Goal: Information Seeking & Learning: Check status

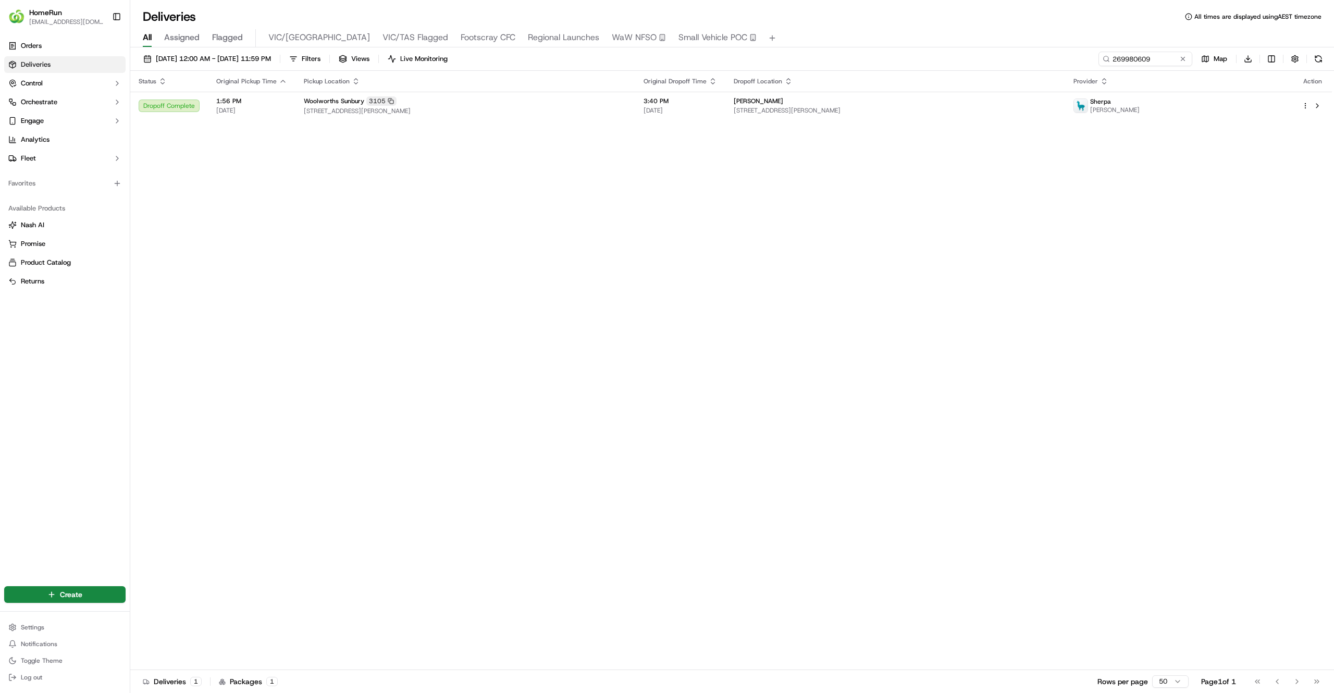
click at [1150, 46] on div "All Assigned Flagged VIC/TAS VIC/TAS Flagged Footscray CFC Regional Launches Wa…" at bounding box center [731, 38] width 1203 height 18
click at [1140, 54] on input "269980609" at bounding box center [1129, 59] width 125 height 15
paste input "58461"
click at [1112, 60] on input "269958461" at bounding box center [1129, 59] width 125 height 15
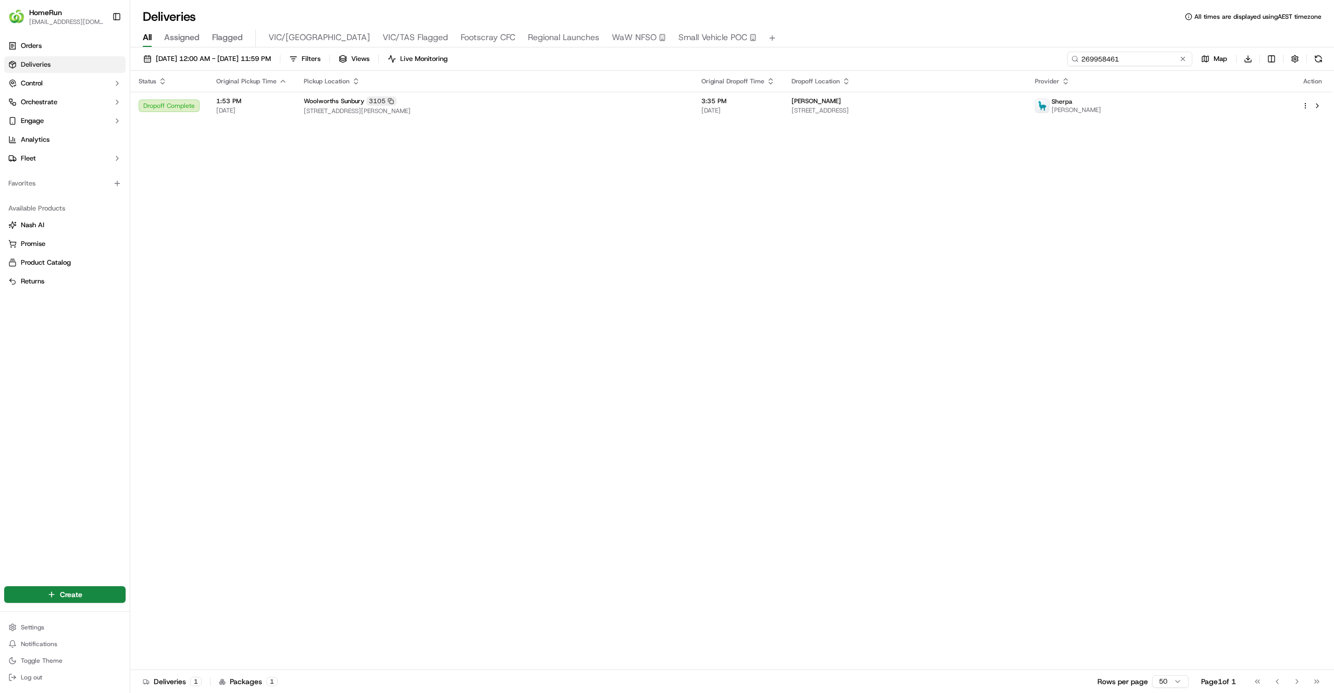
click at [1112, 60] on input "269958461" at bounding box center [1129, 59] width 125 height 15
paste input "32550"
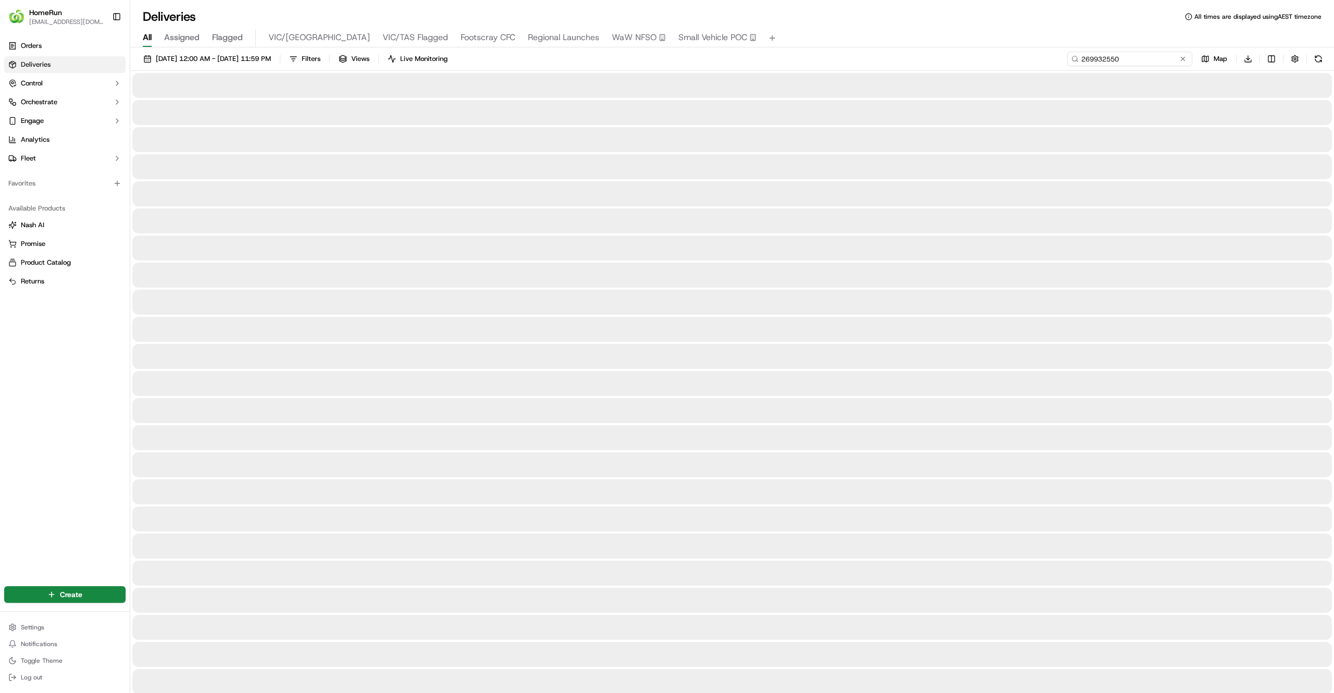
drag, startPoint x: 1081, startPoint y: 58, endPoint x: 1039, endPoint y: 61, distance: 42.8
click at [1039, 61] on div "12/09/2025 12:00 AM - 19/09/2025 11:59 PM Filters Views Live Monitoring 2699325…" at bounding box center [731, 61] width 1203 height 19
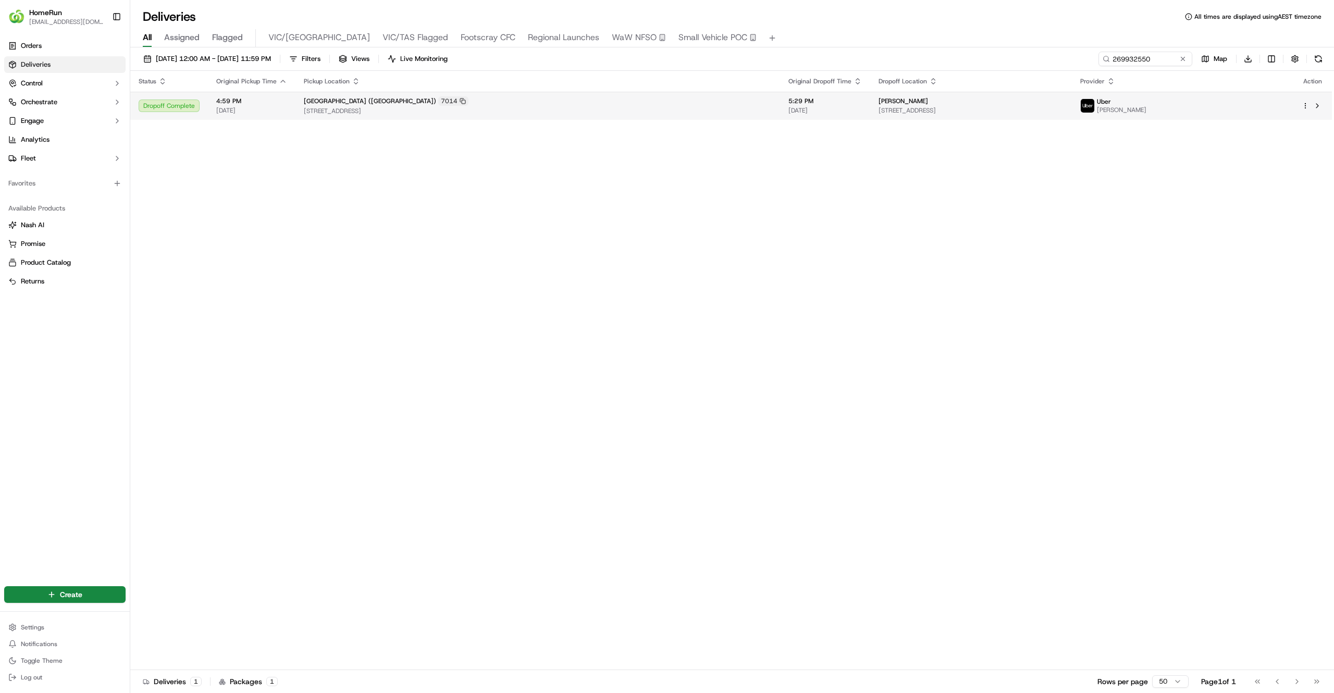
click at [609, 98] on div "Woolworths Eastlands (Tasmania) 7014" at bounding box center [538, 100] width 468 height 9
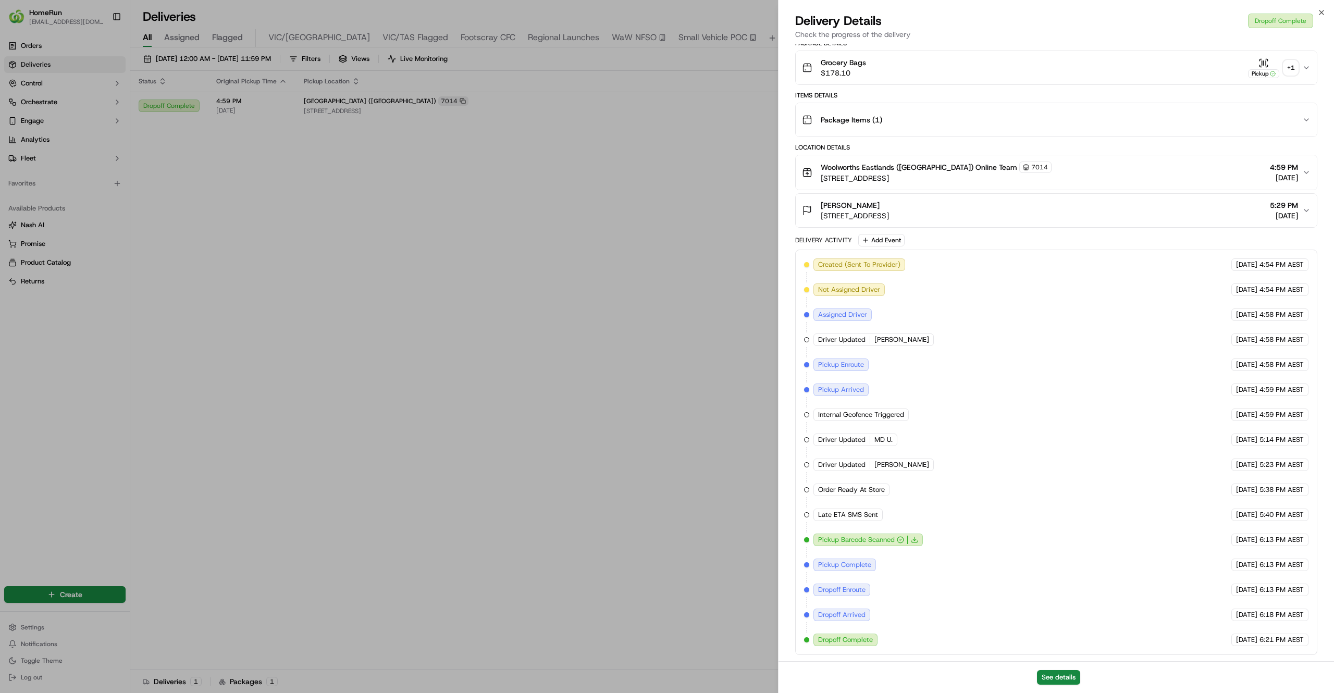
scroll to position [82, 0]
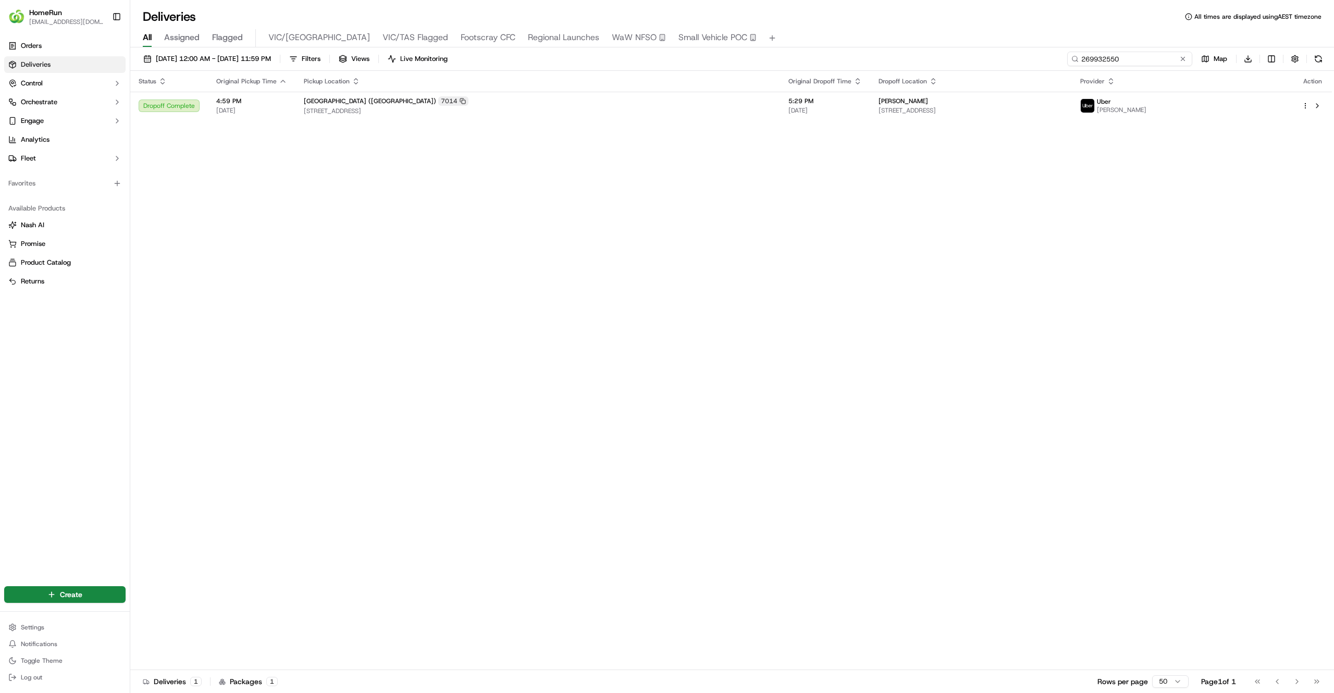
click at [1121, 58] on input "269932550" at bounding box center [1129, 59] width 125 height 15
paste input "847759"
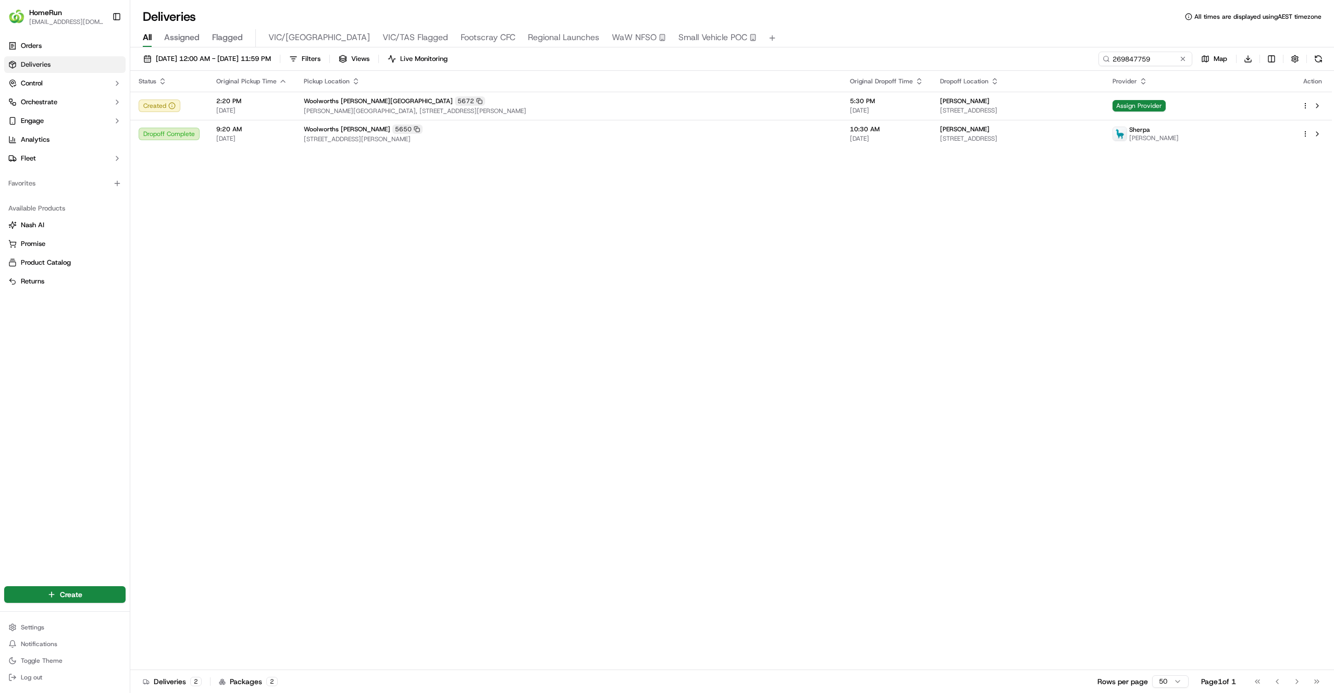
click at [578, 319] on div "Status Original Pickup Time Pickup Location Original Dropoff Time Dropoff Locat…" at bounding box center [730, 370] width 1201 height 599
click at [850, 112] on span "18/09/2025" at bounding box center [886, 110] width 73 height 8
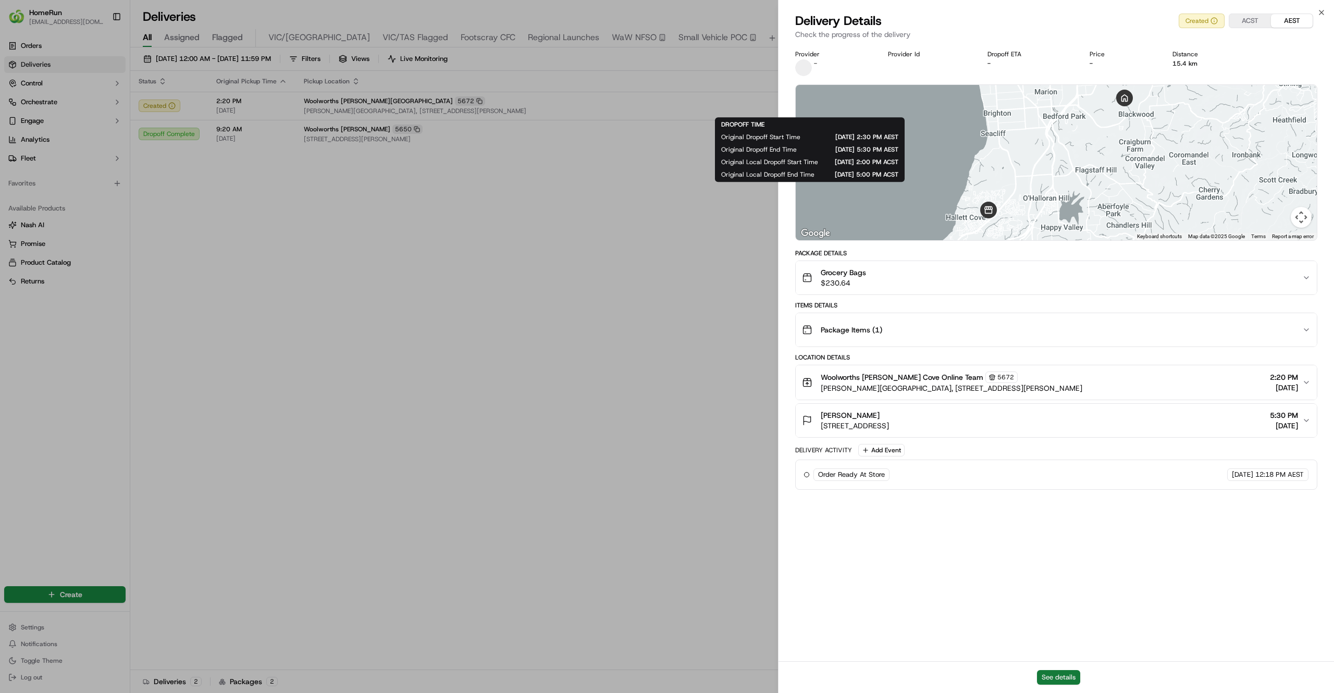
click at [1053, 681] on button "See details" at bounding box center [1058, 677] width 43 height 15
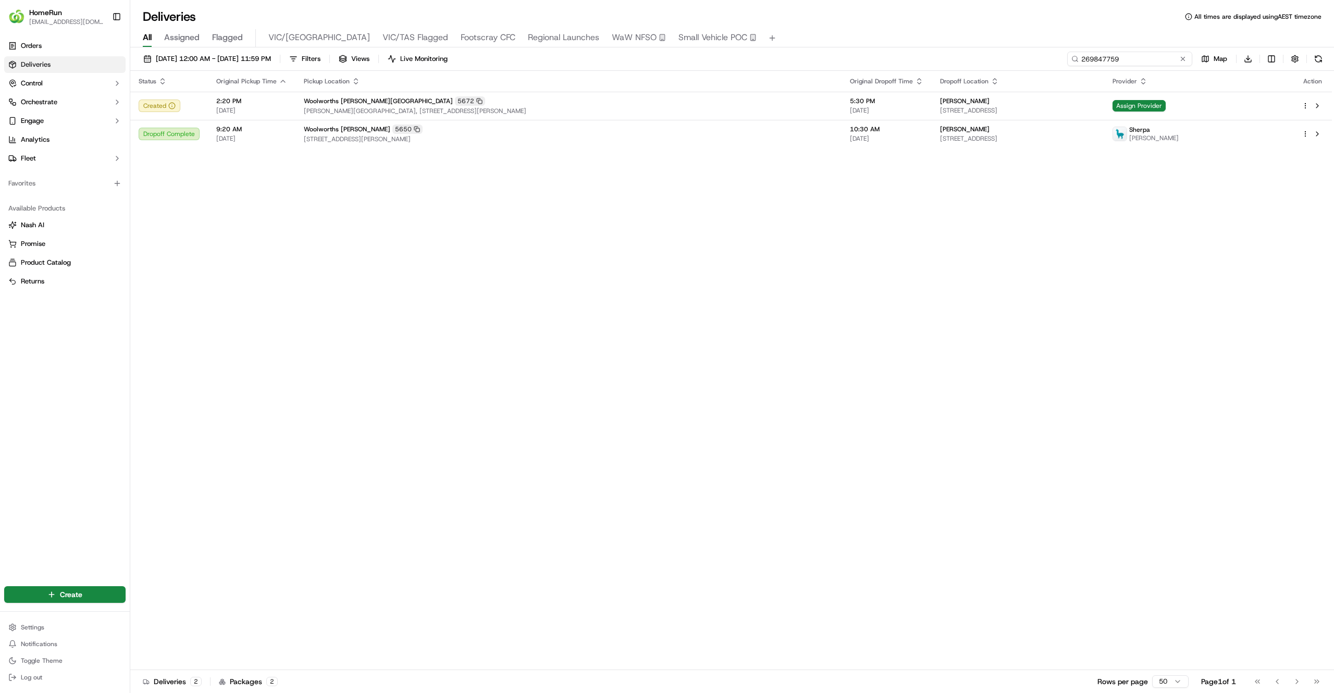
click at [1146, 60] on input "269847759" at bounding box center [1129, 59] width 125 height 15
paste input "82243"
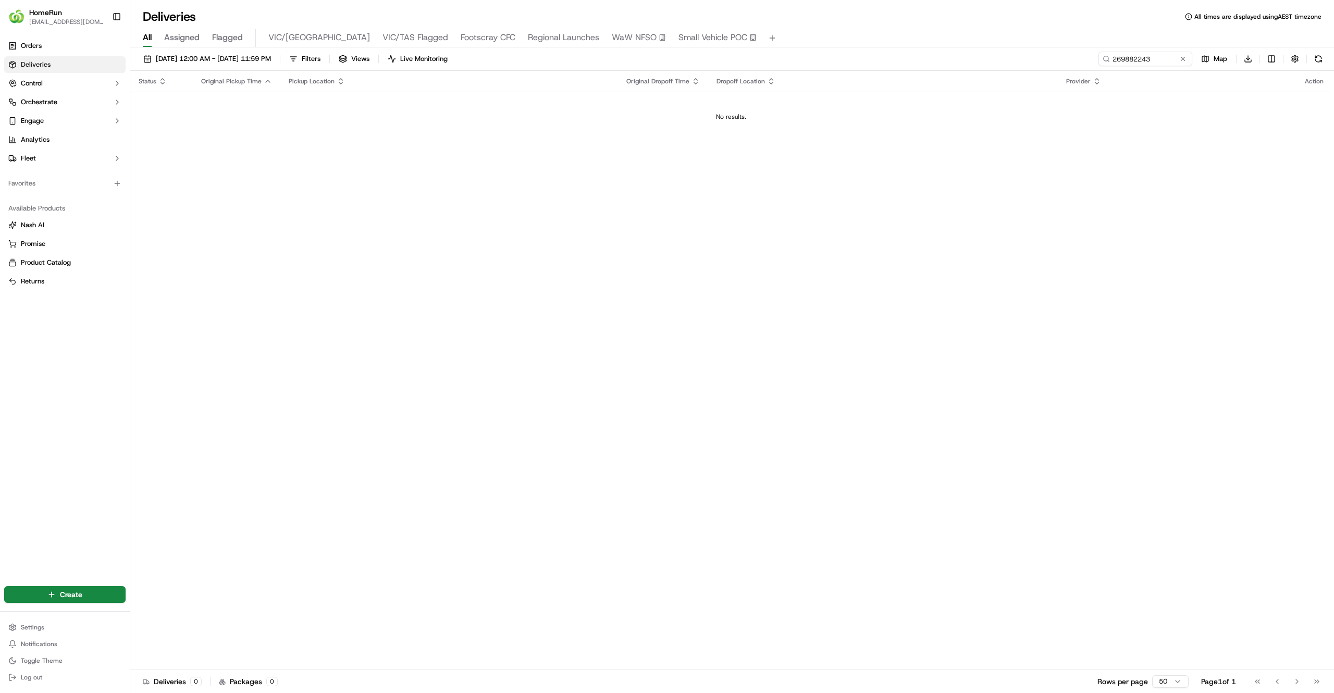
click at [973, 45] on div "All Assigned Flagged VIC/TAS VIC/TAS Flagged Footscray CFC Regional Launches Wa…" at bounding box center [731, 38] width 1203 height 18
click at [1136, 65] on input "269882243" at bounding box center [1129, 59] width 125 height 15
paste input "70084007"
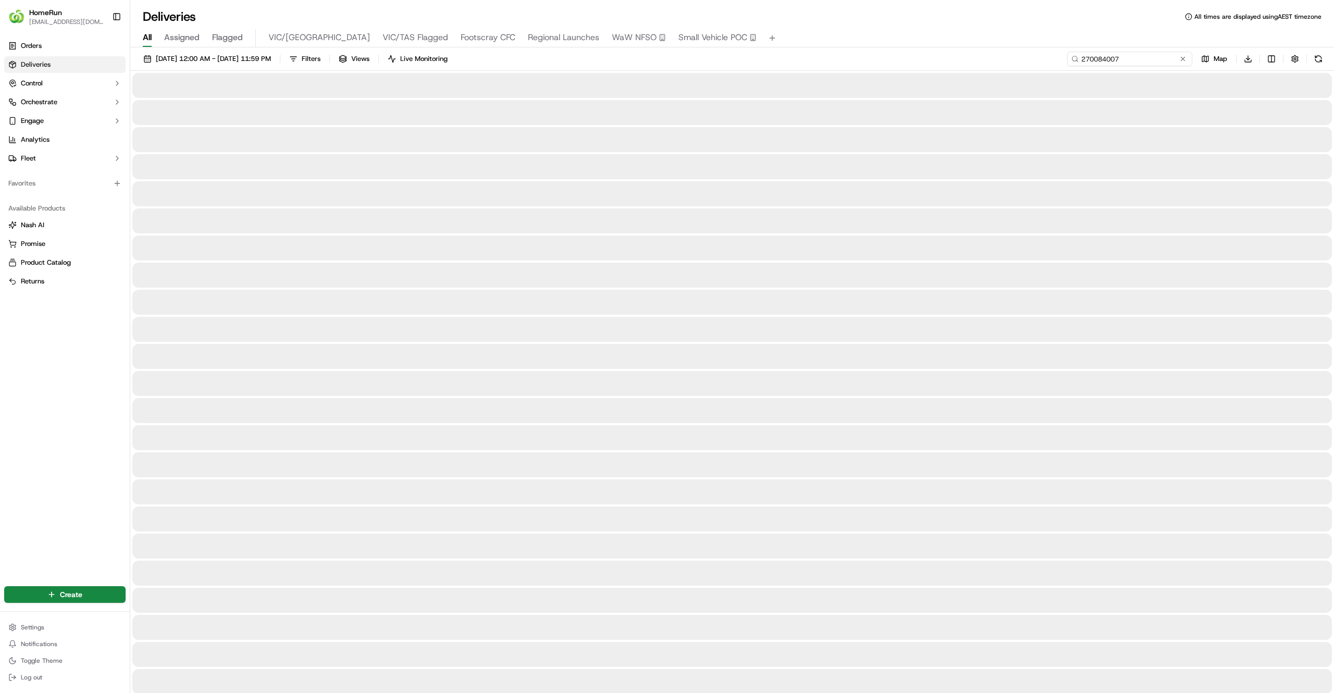
drag, startPoint x: 1080, startPoint y: 58, endPoint x: 1059, endPoint y: 59, distance: 21.4
click at [1059, 59] on div "12/09/2025 12:00 AM - 19/09/2025 11:59 PM Filters Views Live Monitoring 2700840…" at bounding box center [731, 61] width 1203 height 19
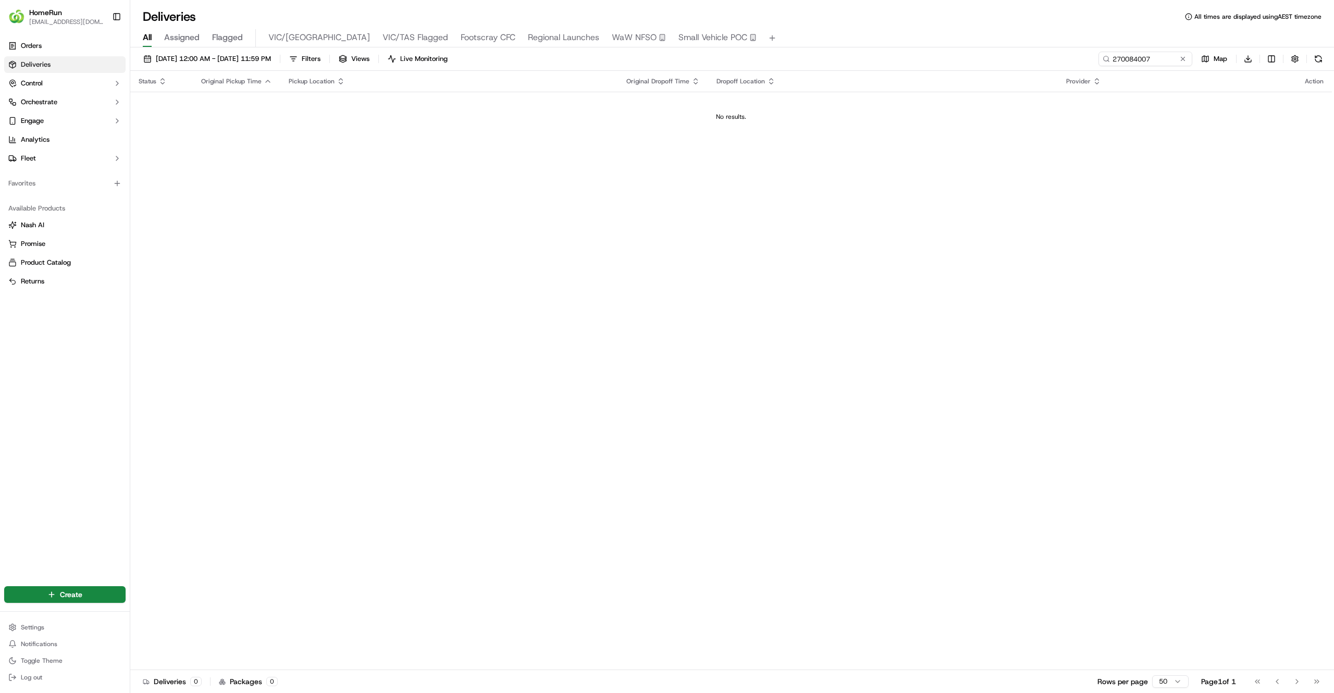
click at [1137, 68] on div "12/09/2025 12:00 AM - 19/09/2025 11:59 PM Filters Views Live Monitoring 2700840…" at bounding box center [731, 61] width 1203 height 19
click at [1138, 66] on input "270084007" at bounding box center [1129, 59] width 125 height 15
click at [1138, 67] on div "12/09/2025 12:00 AM - 19/09/2025 11:59 PM Filters Views Live Monitoring 2700840…" at bounding box center [731, 61] width 1203 height 19
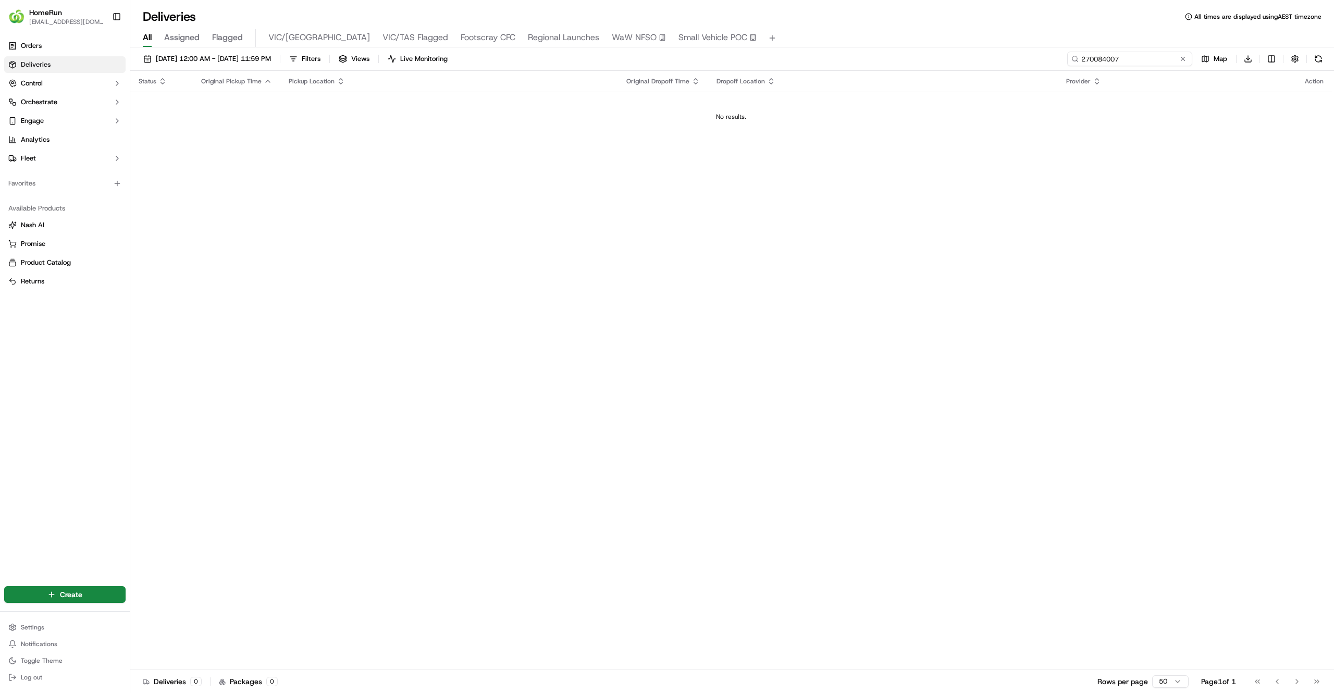
click at [1139, 59] on input "270084007" at bounding box center [1129, 59] width 125 height 15
paste input "69894839"
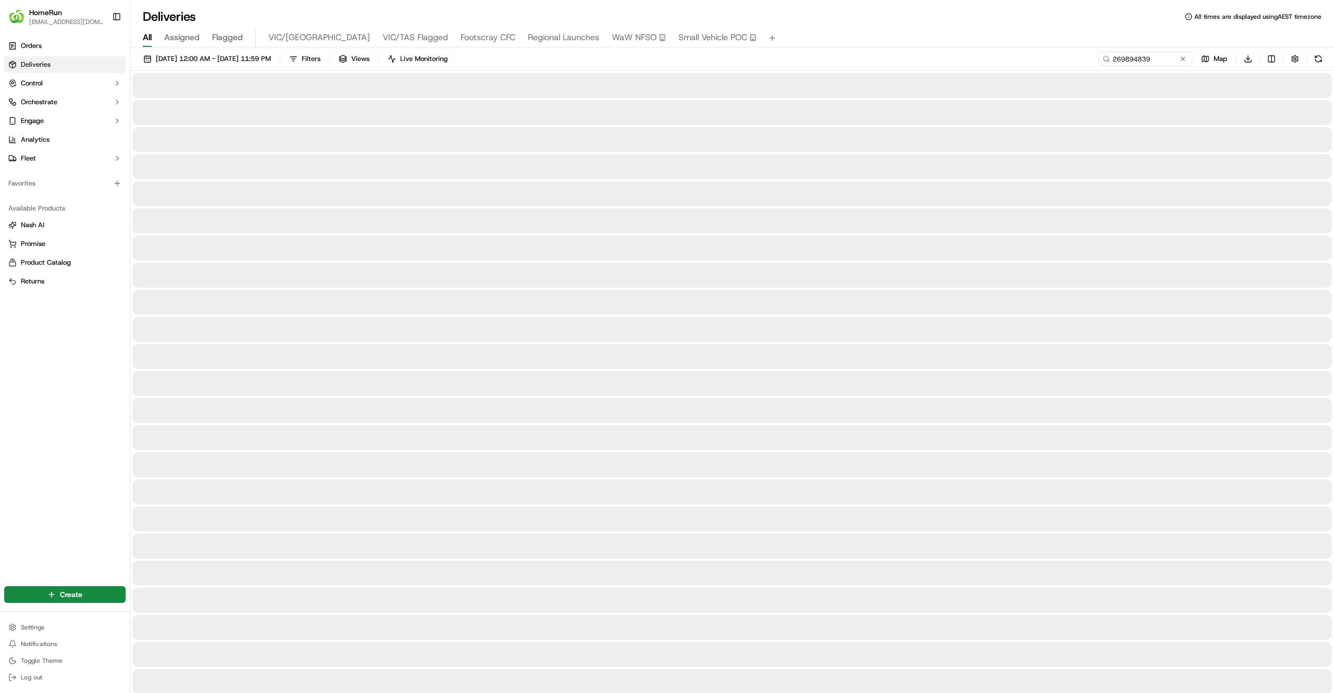
drag, startPoint x: 857, startPoint y: 33, endPoint x: 1021, endPoint y: 22, distance: 164.5
click at [1021, 22] on div "Deliveries All times are displayed using AEST timezone All Assigned Flagged VIC…" at bounding box center [731, 346] width 1203 height 693
click at [1122, 69] on div "12/09/2025 12:00 AM - 19/09/2025 11:59 PM Filters Views Live Monitoring 2698948…" at bounding box center [731, 61] width 1203 height 19
click at [1122, 64] on input "269894839" at bounding box center [1129, 59] width 125 height 15
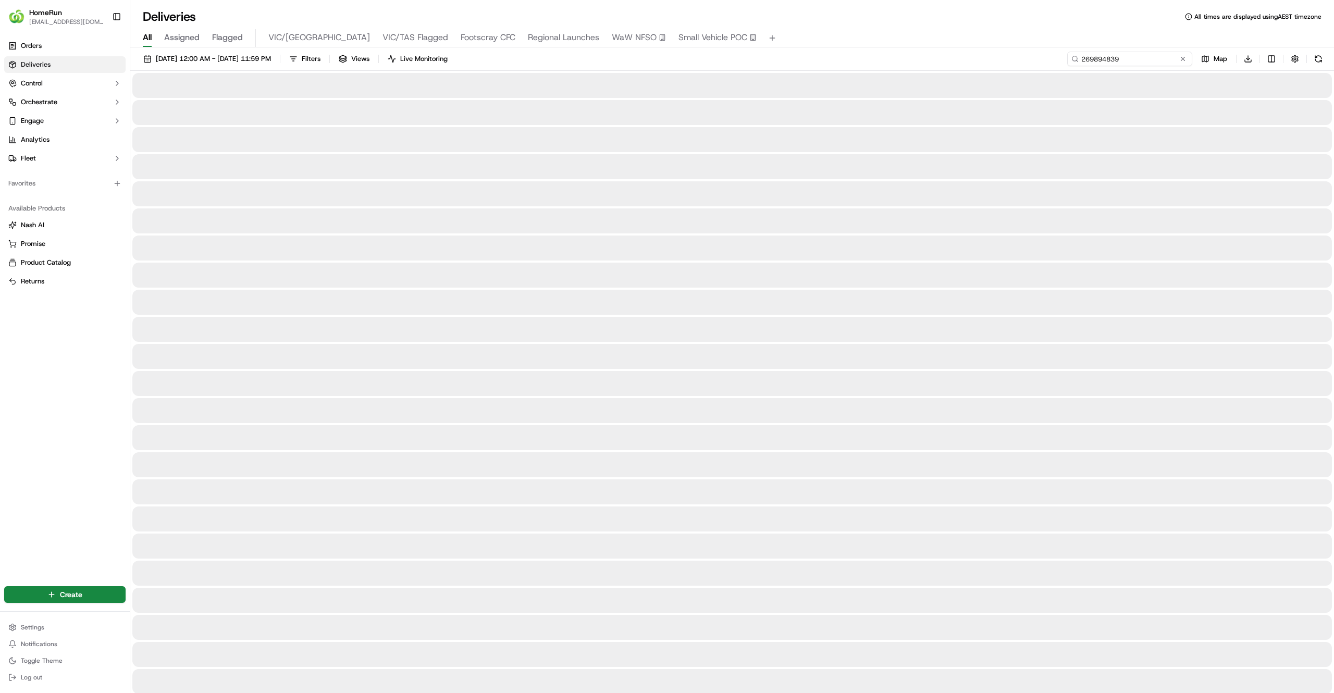
click at [1122, 64] on input "269894839" at bounding box center [1129, 59] width 125 height 15
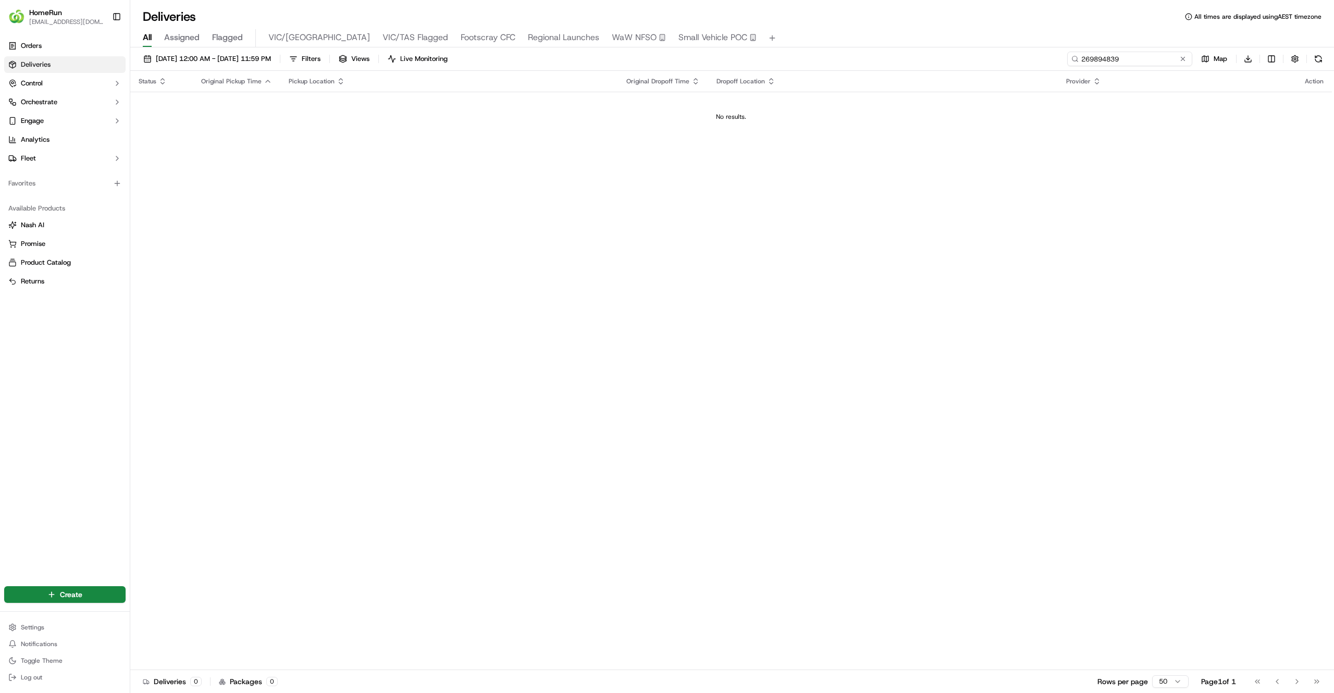
paste input "5138"
click at [859, 197] on div "Status Original Pickup Time Pickup Location Original Dropoff Time Dropoff Locat…" at bounding box center [730, 370] width 1201 height 599
click at [1122, 55] on input "269895138" at bounding box center [1129, 59] width 125 height 15
click at [1125, 63] on input "269895138" at bounding box center [1129, 59] width 125 height 15
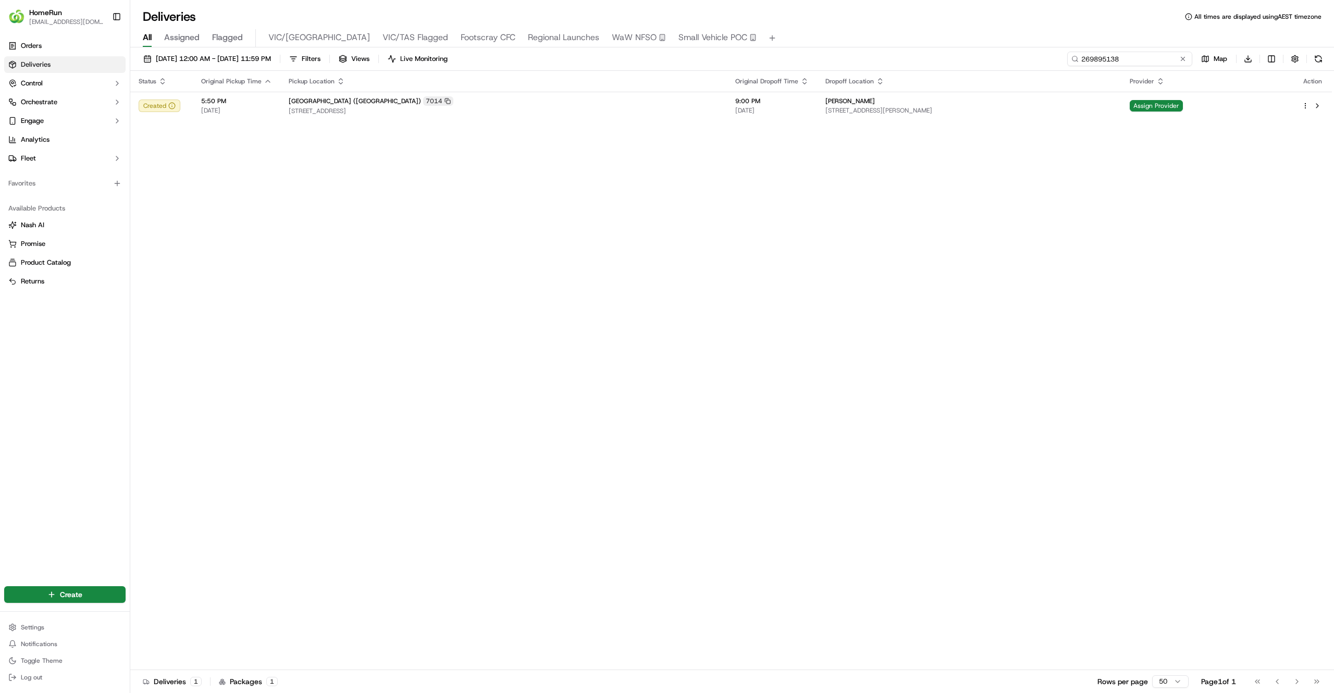
click at [1125, 63] on input "269895138" at bounding box center [1129, 59] width 125 height 15
click at [824, 304] on div "Status Original Pickup Time Pickup Location Original Dropoff Time Dropoff Locat…" at bounding box center [730, 370] width 1201 height 599
click at [1141, 60] on input "269895138" at bounding box center [1129, 59] width 125 height 15
click at [817, 114] on td "Richard Higby 34 Meadows Pl, Opossum Bay, TAS 7023, AU" at bounding box center [969, 106] width 304 height 28
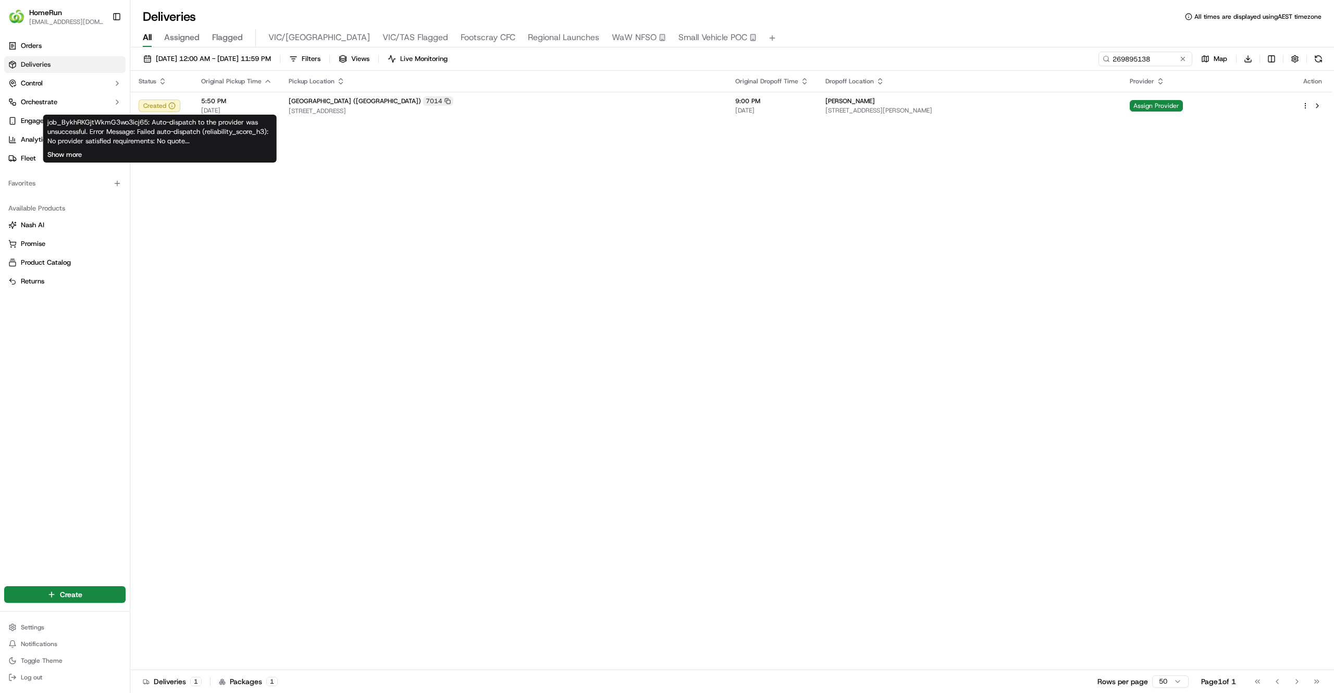
click at [61, 154] on button "Show more" at bounding box center [64, 154] width 34 height 9
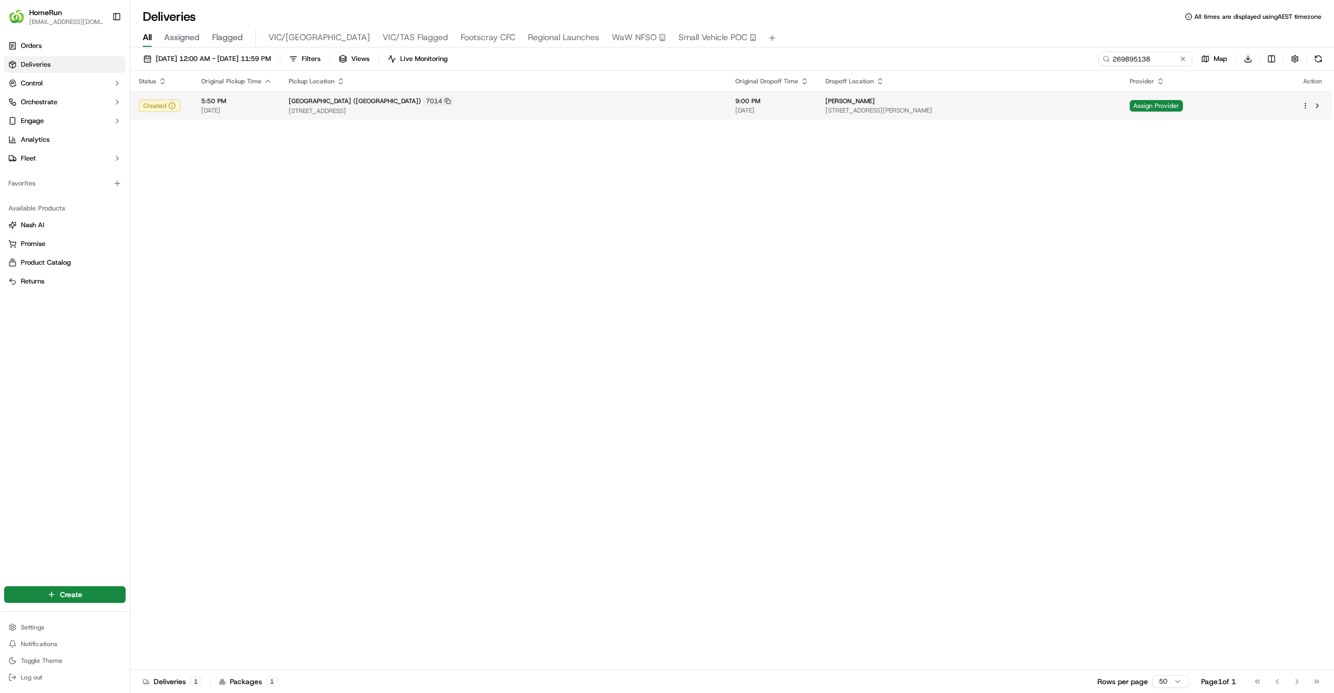
click at [827, 120] on td "Richard Higby 34 Meadows Pl, Opossum Bay, TAS 7023, AU" at bounding box center [969, 106] width 304 height 28
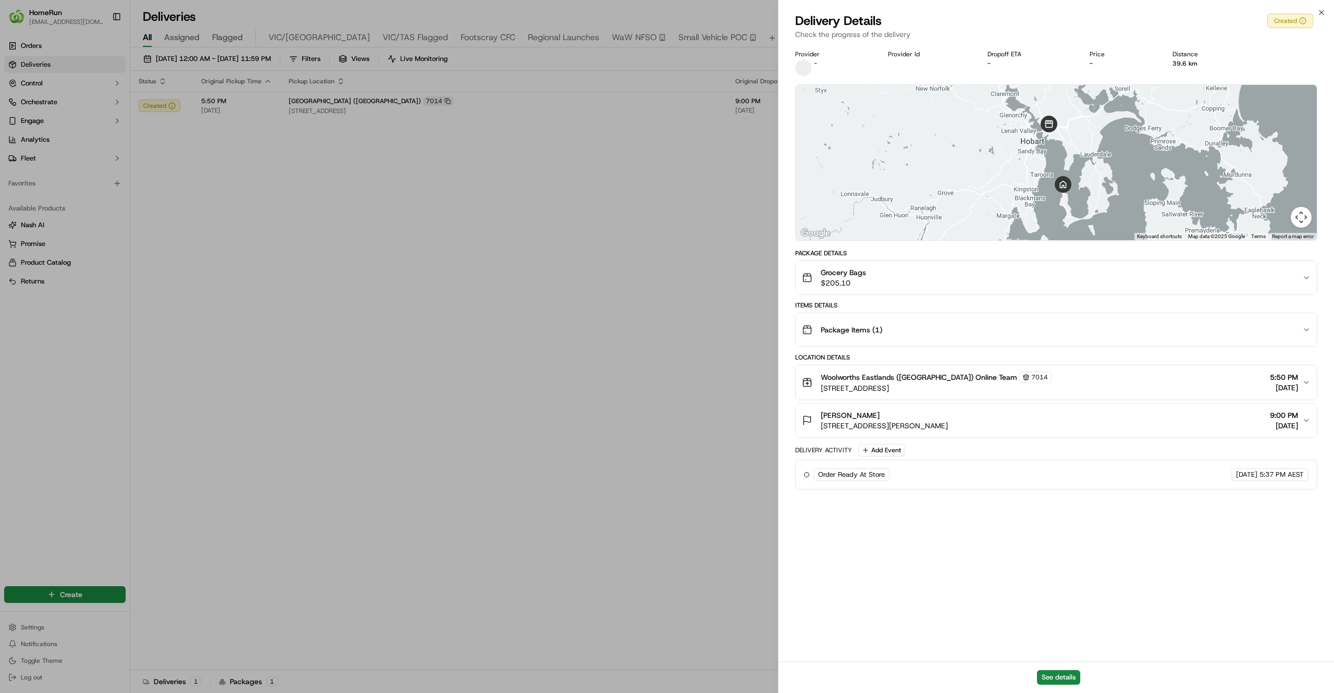
click at [920, 267] on div "Grocery Bags $205.10" at bounding box center [1052, 277] width 500 height 21
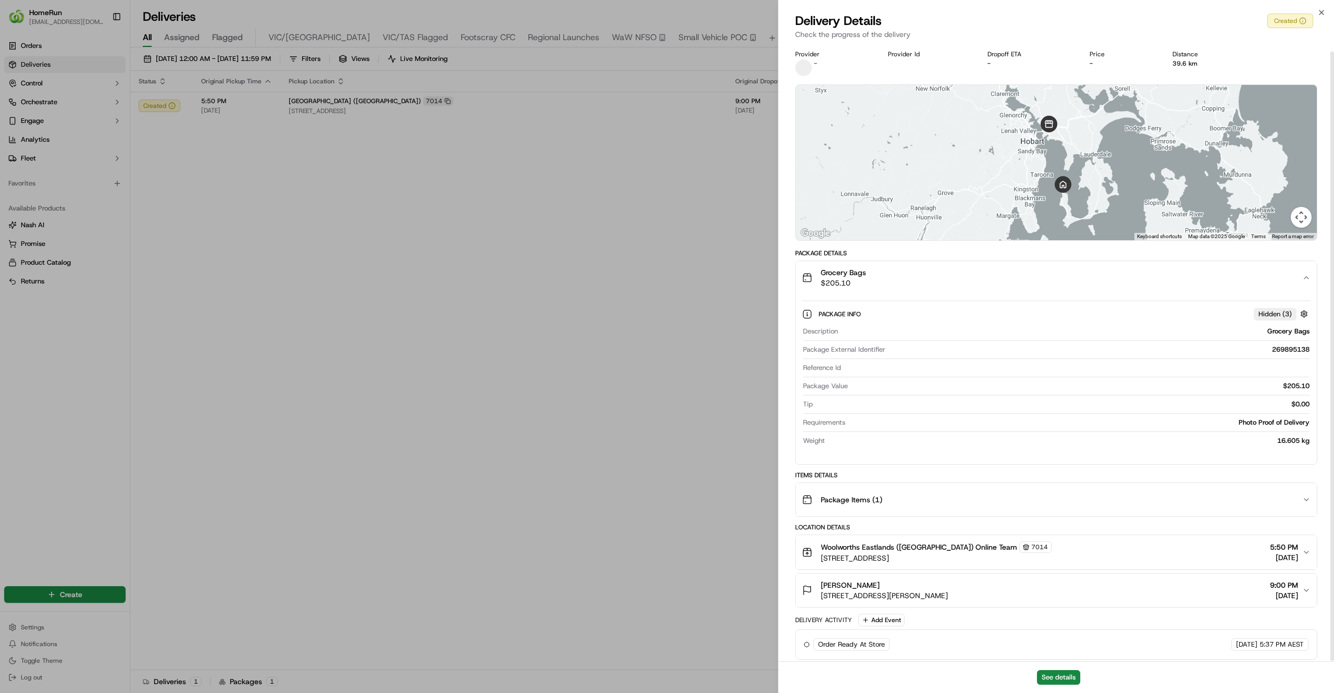
scroll to position [7, 0]
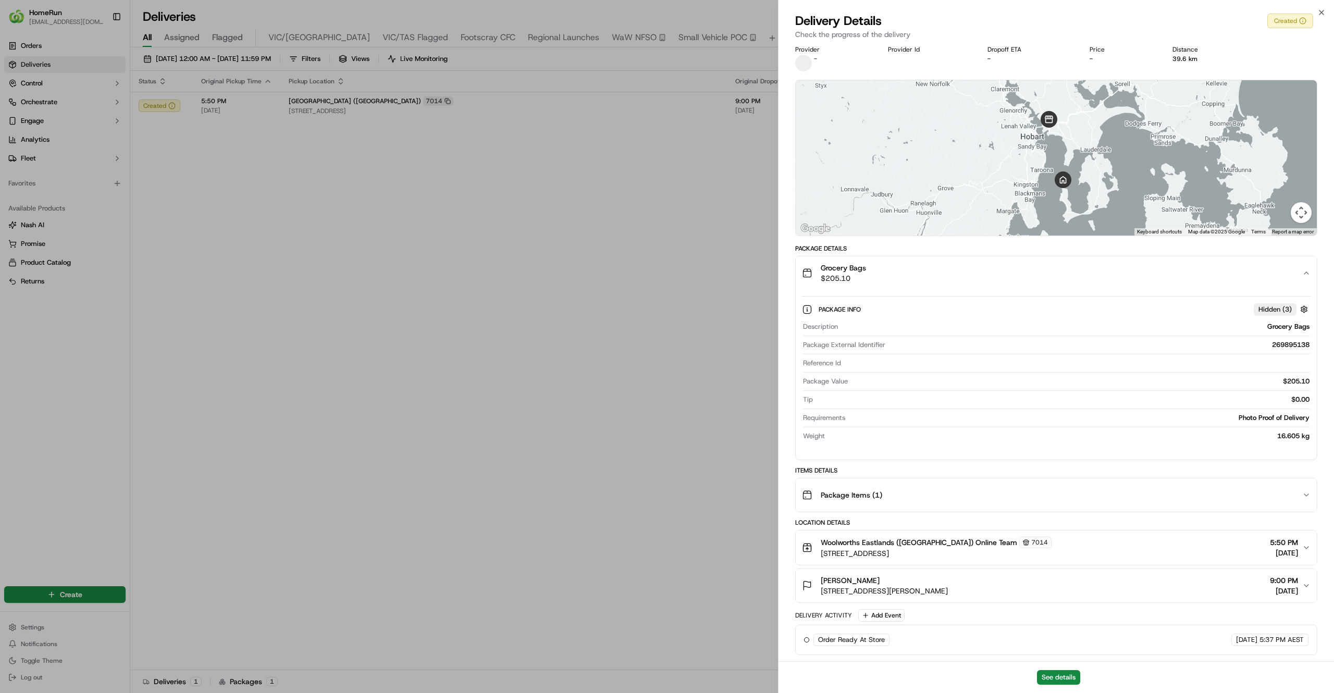
click at [1021, 454] on div "Package Info Hidden ( 3 ) Description Grocery Bags Package External Identifier …" at bounding box center [1055, 375] width 521 height 170
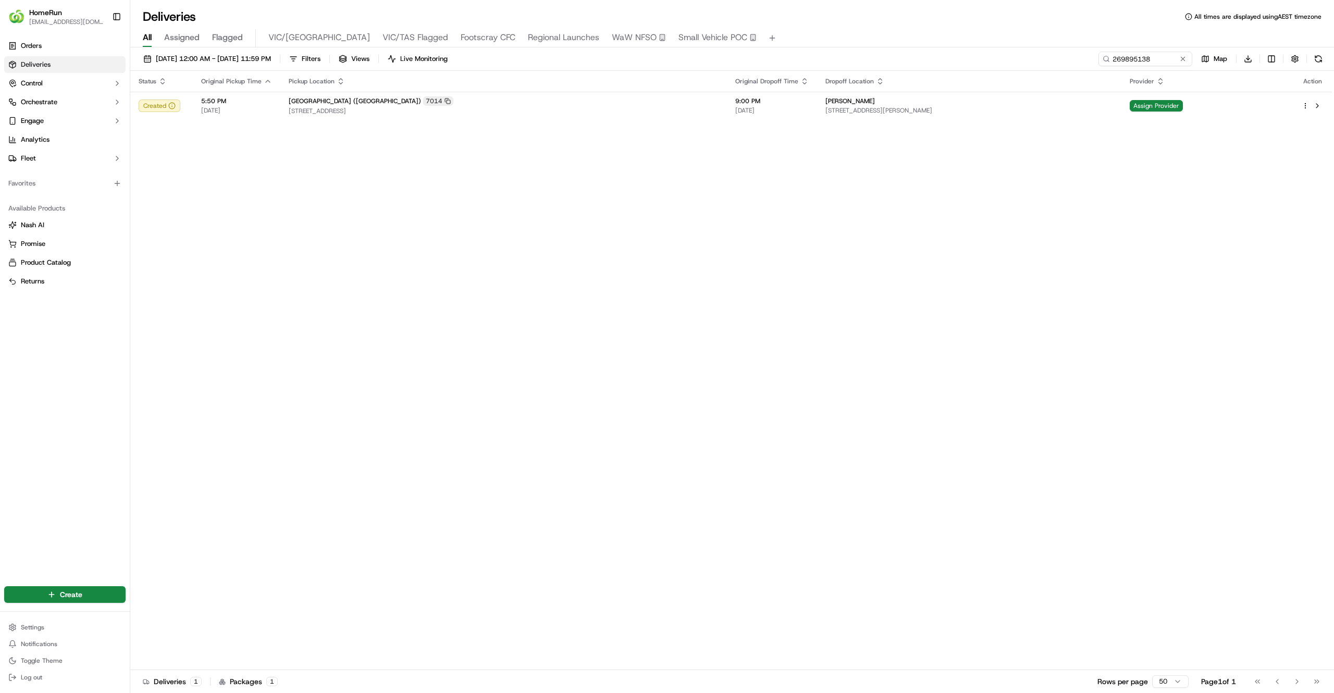
click at [1146, 72] on th "Provider" at bounding box center [1207, 81] width 172 height 21
click at [1140, 54] on input "269895138" at bounding box center [1129, 59] width 125 height 15
paste input "82243"
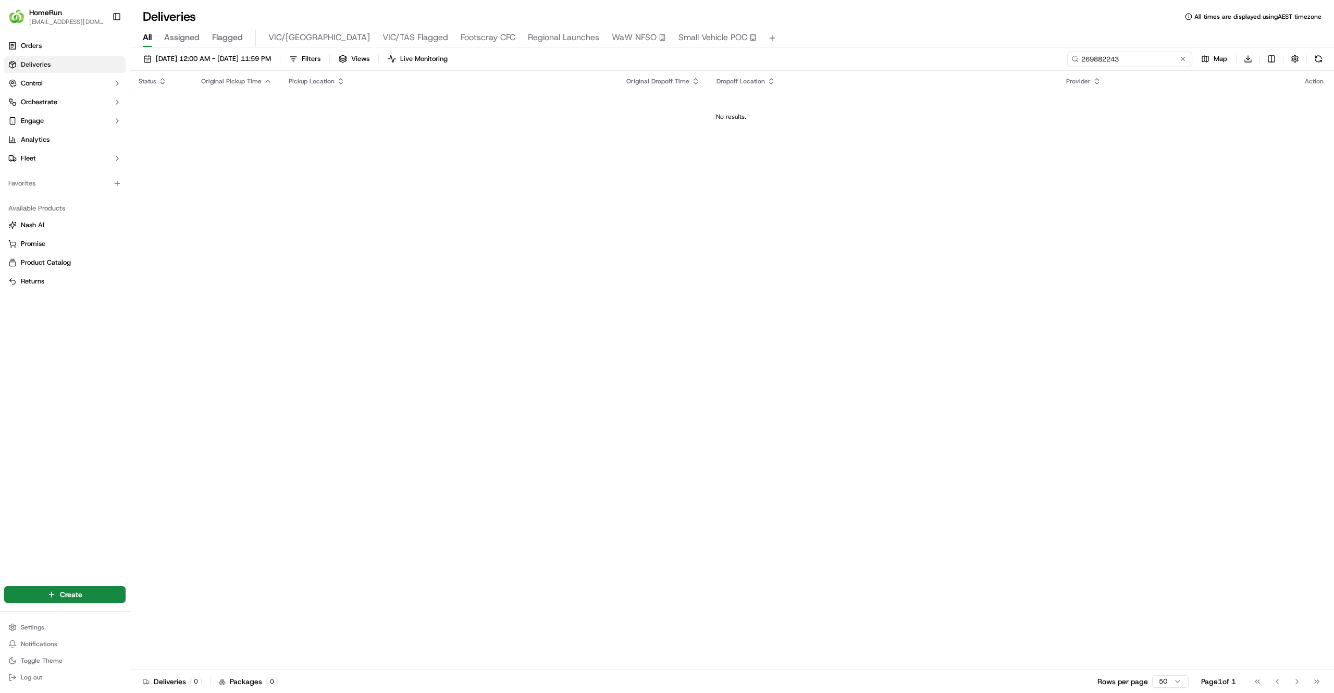
click at [1080, 56] on input "269882243" at bounding box center [1129, 59] width 125 height 15
paste input "592147"
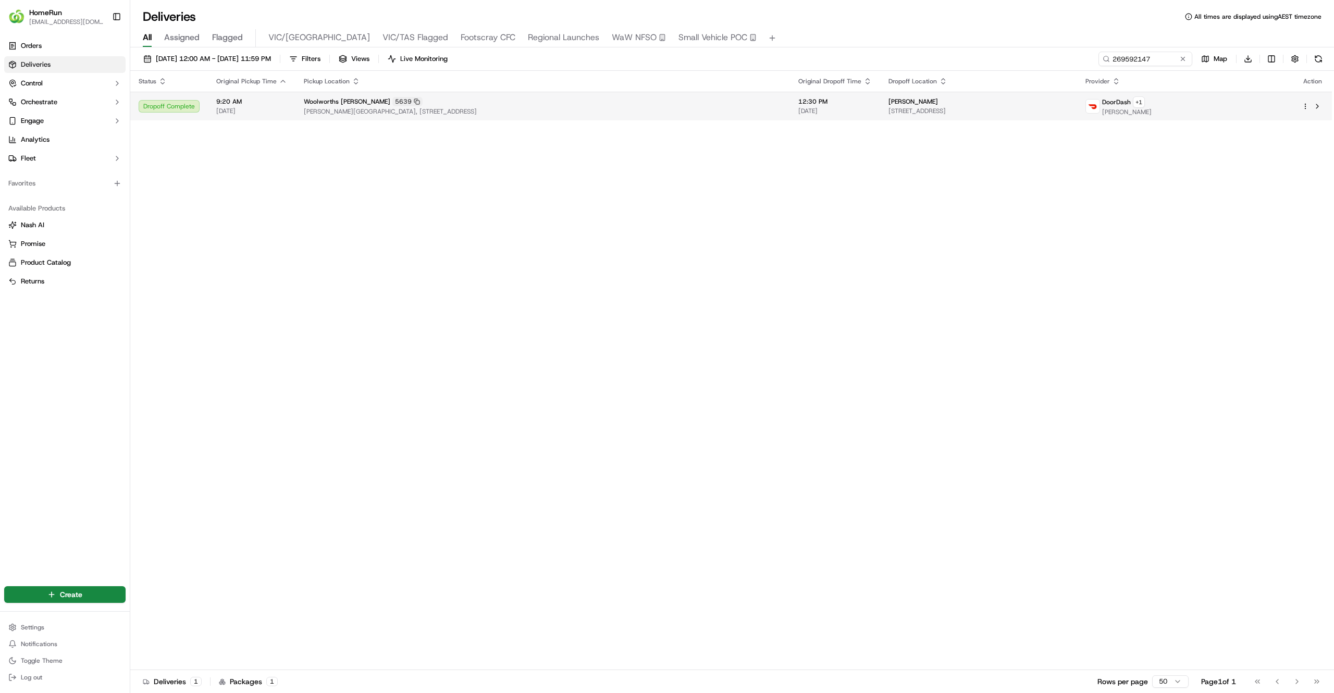
click at [655, 109] on span "Marion Shopping Centre, 297 Diagonal Road, Oaklands Park, SA 5046, AU" at bounding box center [543, 111] width 478 height 8
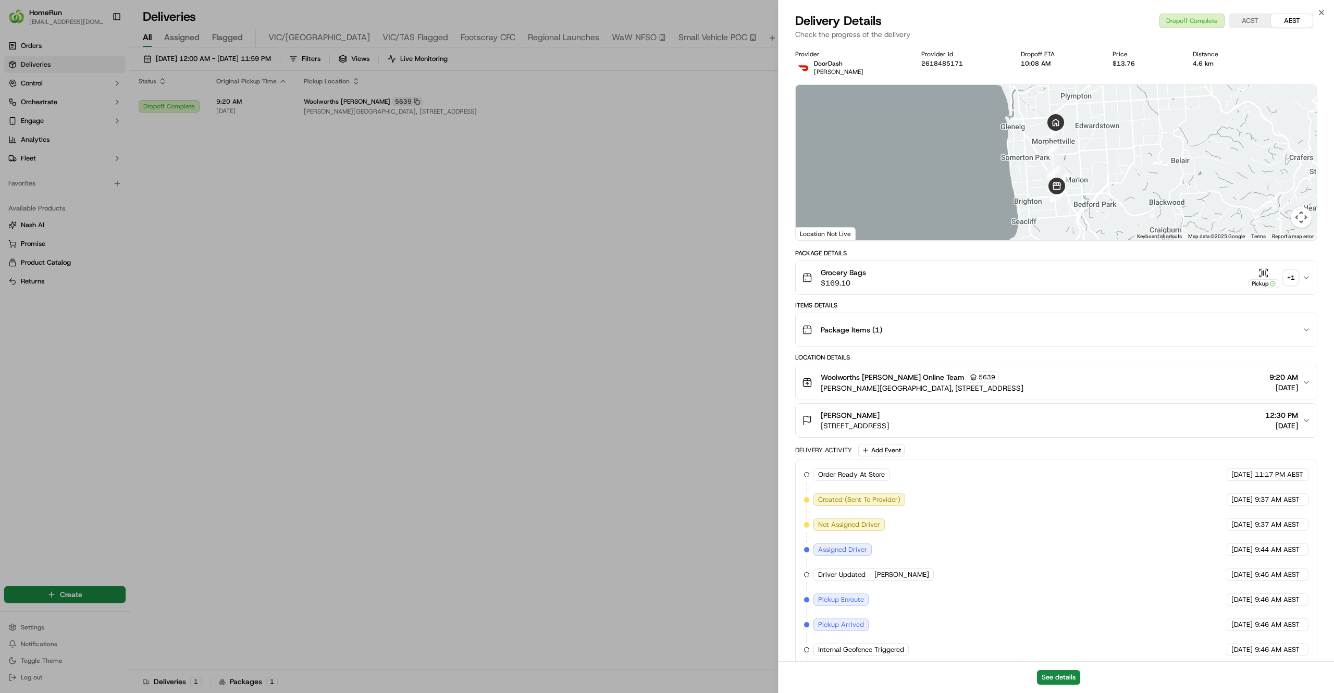
click at [1265, 429] on span "18/09/2025" at bounding box center [1281, 425] width 33 height 10
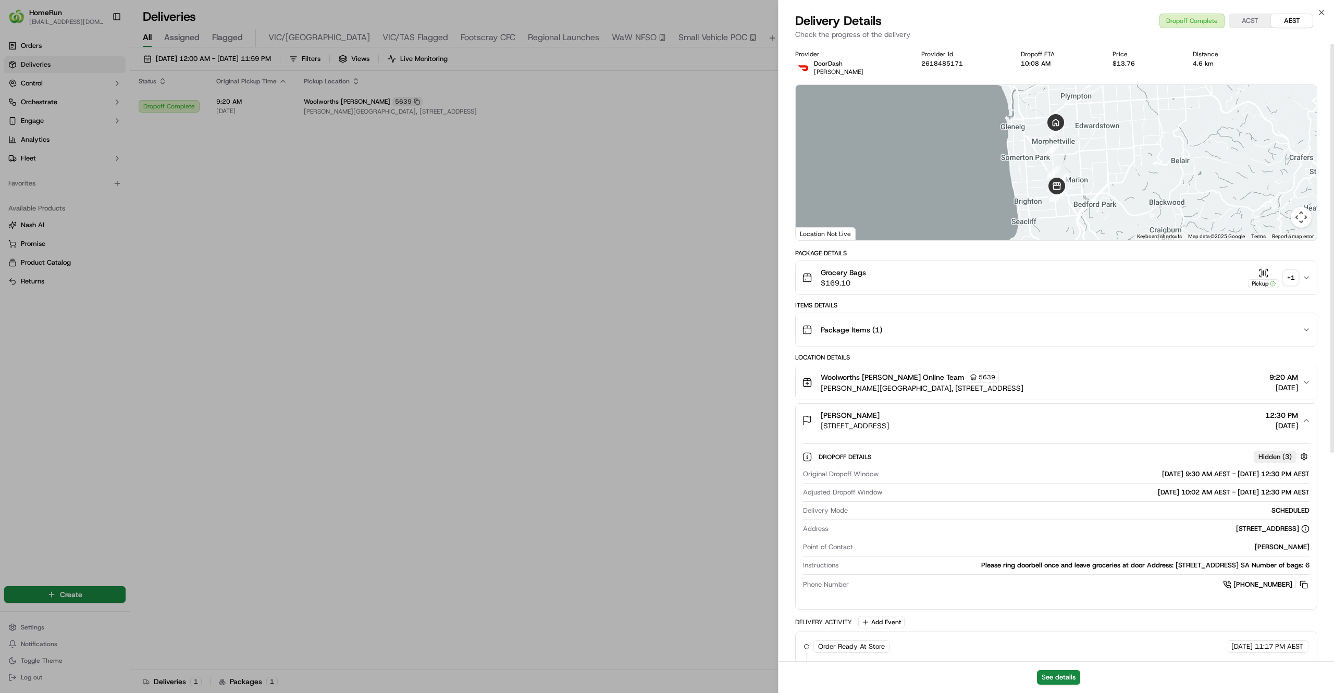
scroll to position [1, 0]
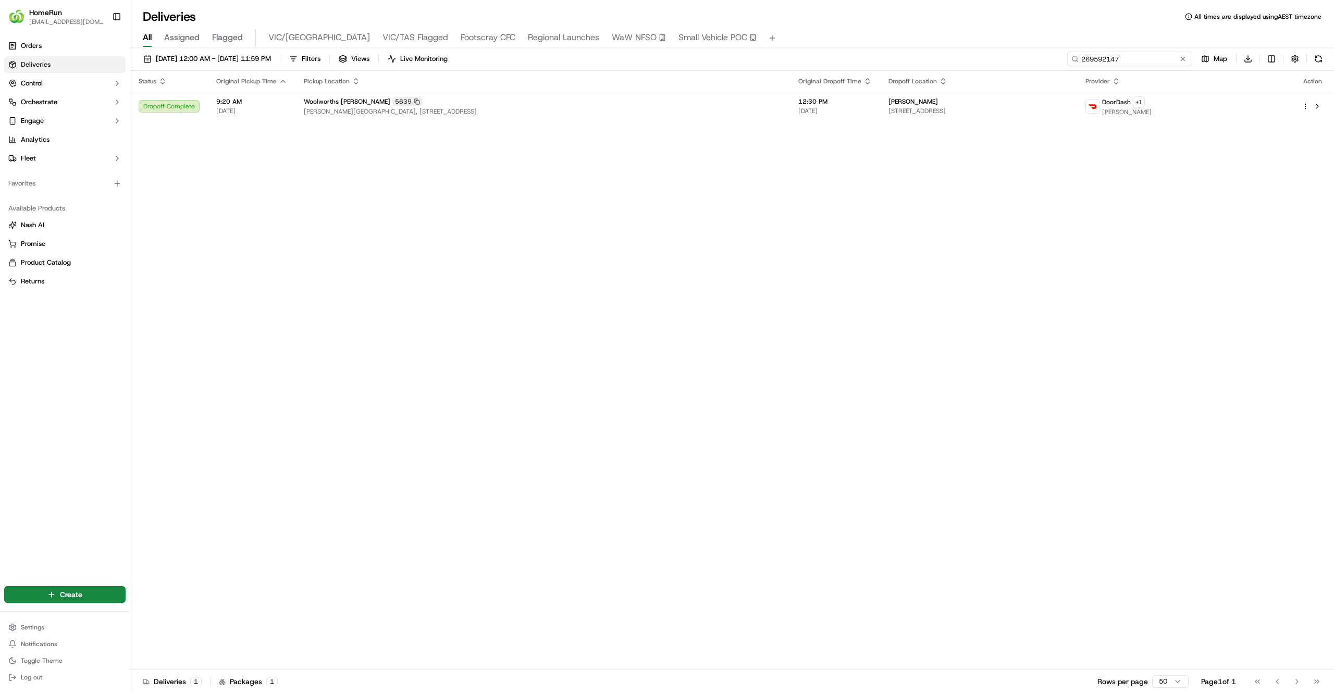
click at [1134, 53] on input "269592147" at bounding box center [1129, 59] width 125 height 15
paste input "847759"
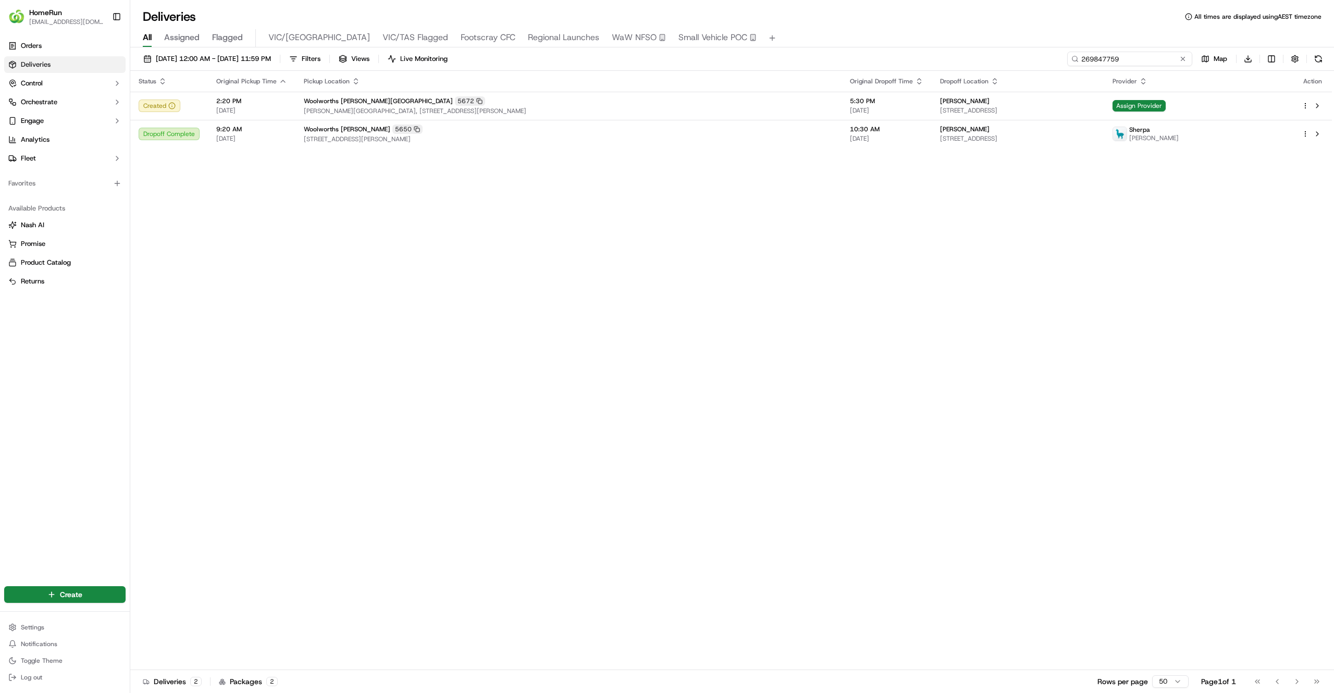
click at [1088, 65] on input "269847759" at bounding box center [1129, 59] width 125 height 15
paste input "9077"
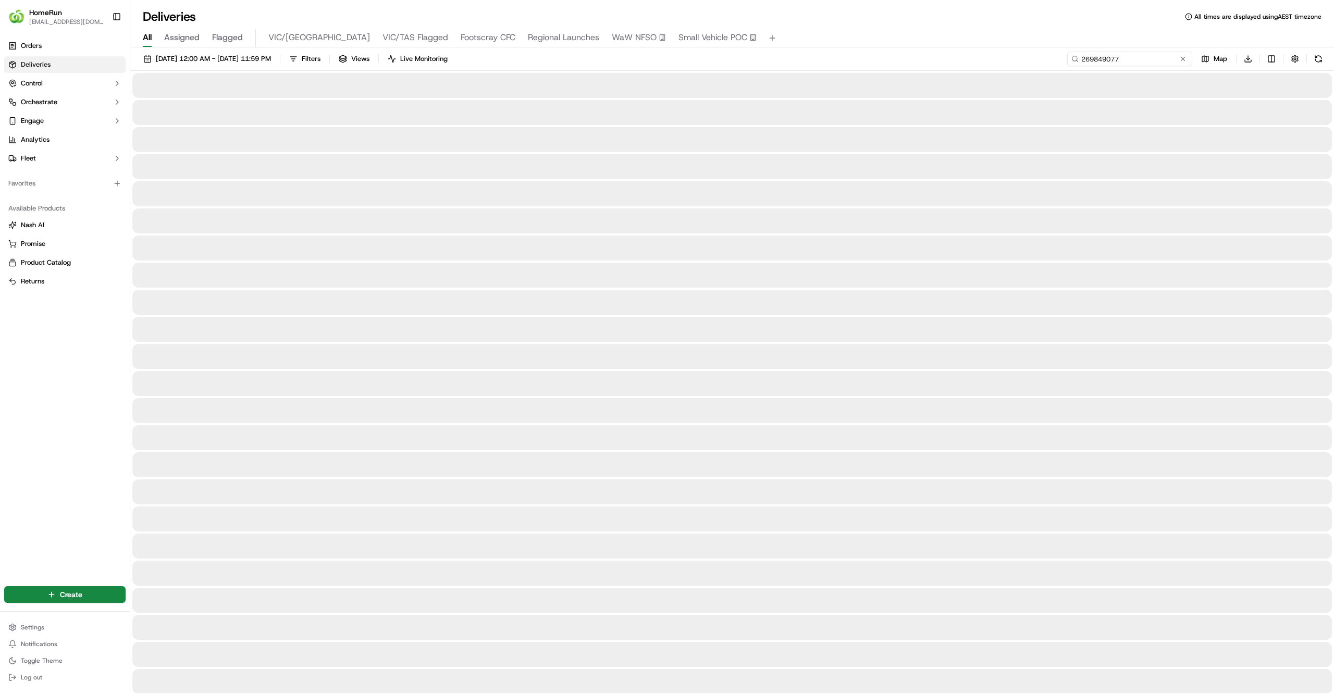
type input "269849077"
click at [1122, 57] on input "269849077" at bounding box center [1129, 59] width 125 height 15
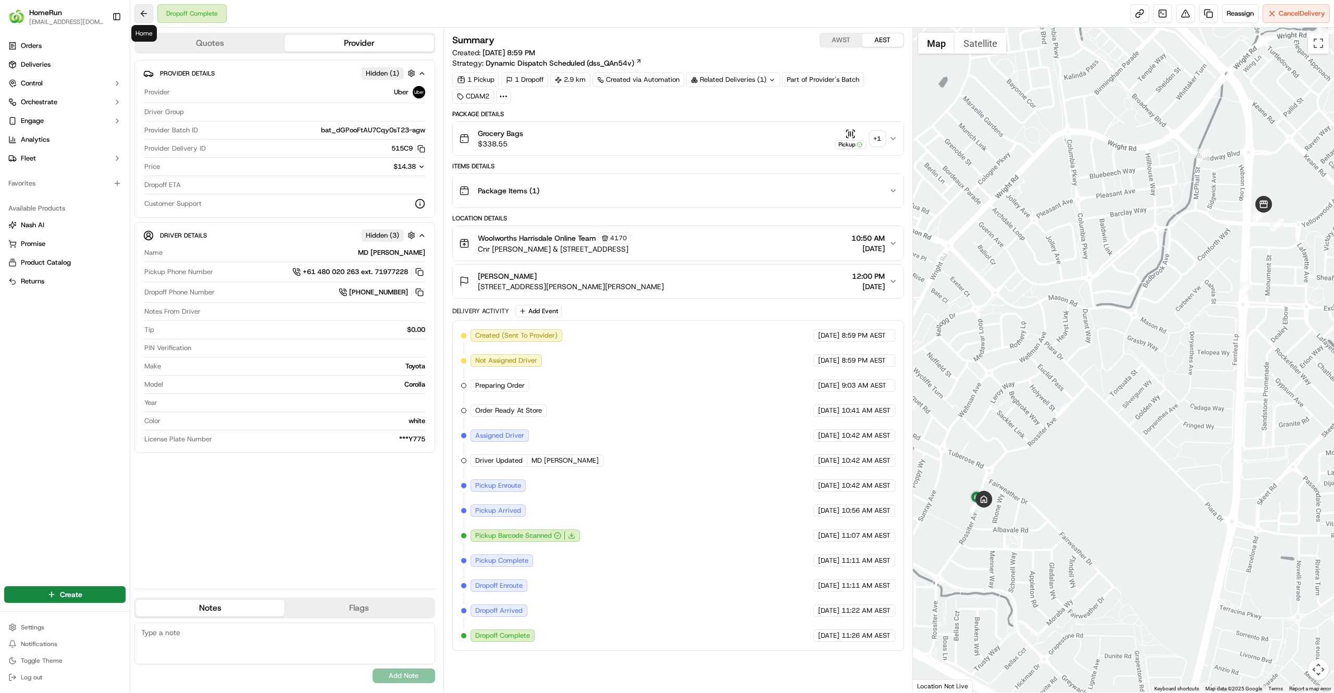
click at [145, 16] on button at bounding box center [143, 13] width 19 height 19
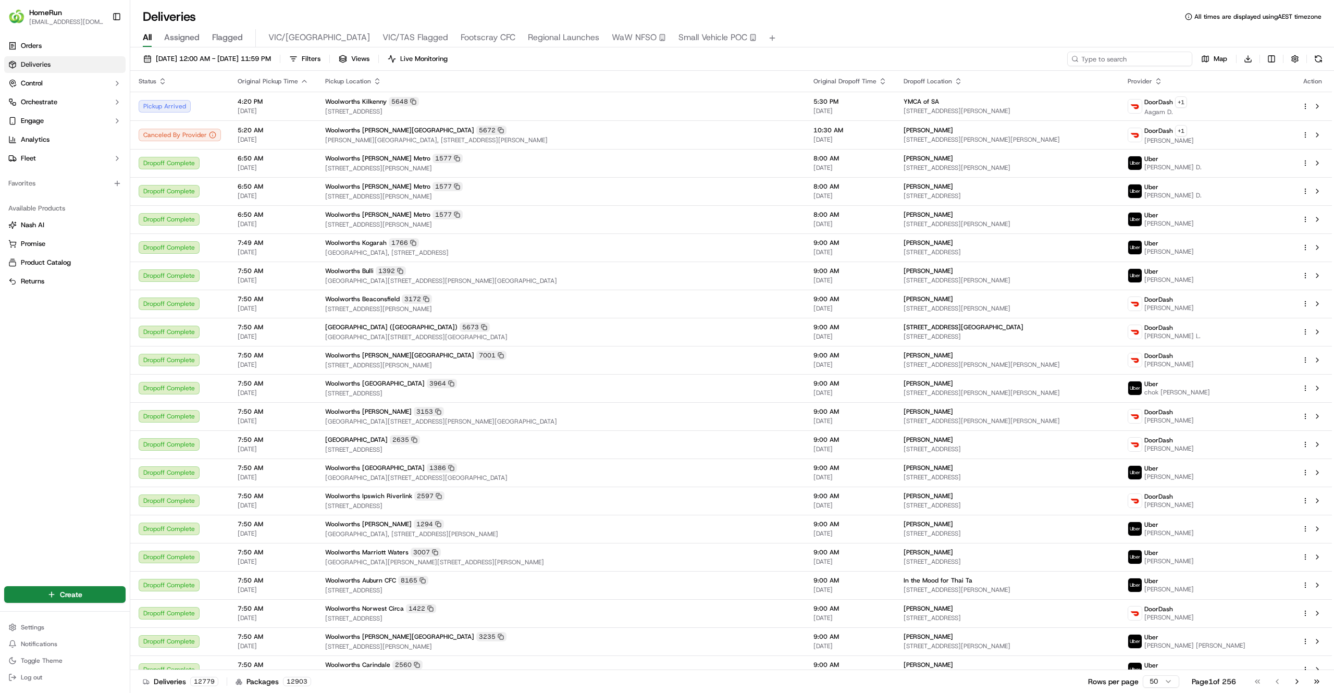
click at [1130, 59] on input at bounding box center [1129, 59] width 125 height 15
paste input "269849077"
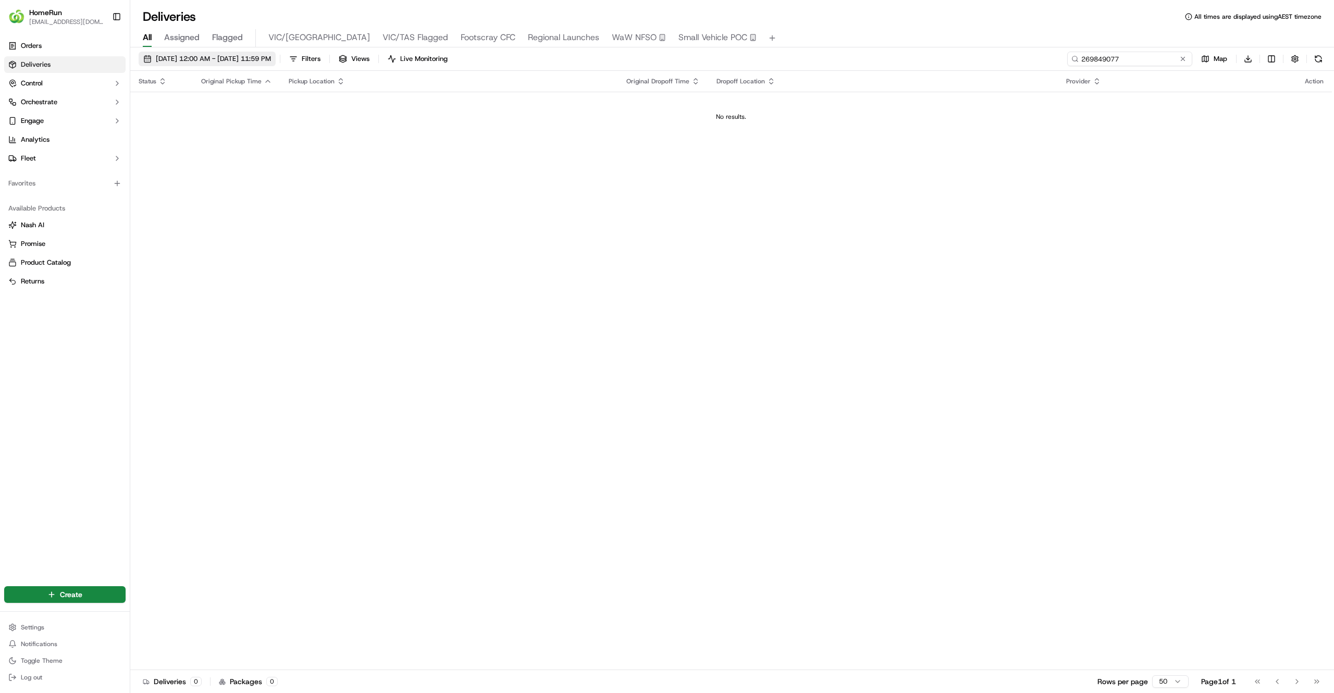
type input "269849077"
click at [185, 63] on span "19/09/2025 12:00 AM - 19/09/2025 11:59 PM" at bounding box center [213, 58] width 115 height 9
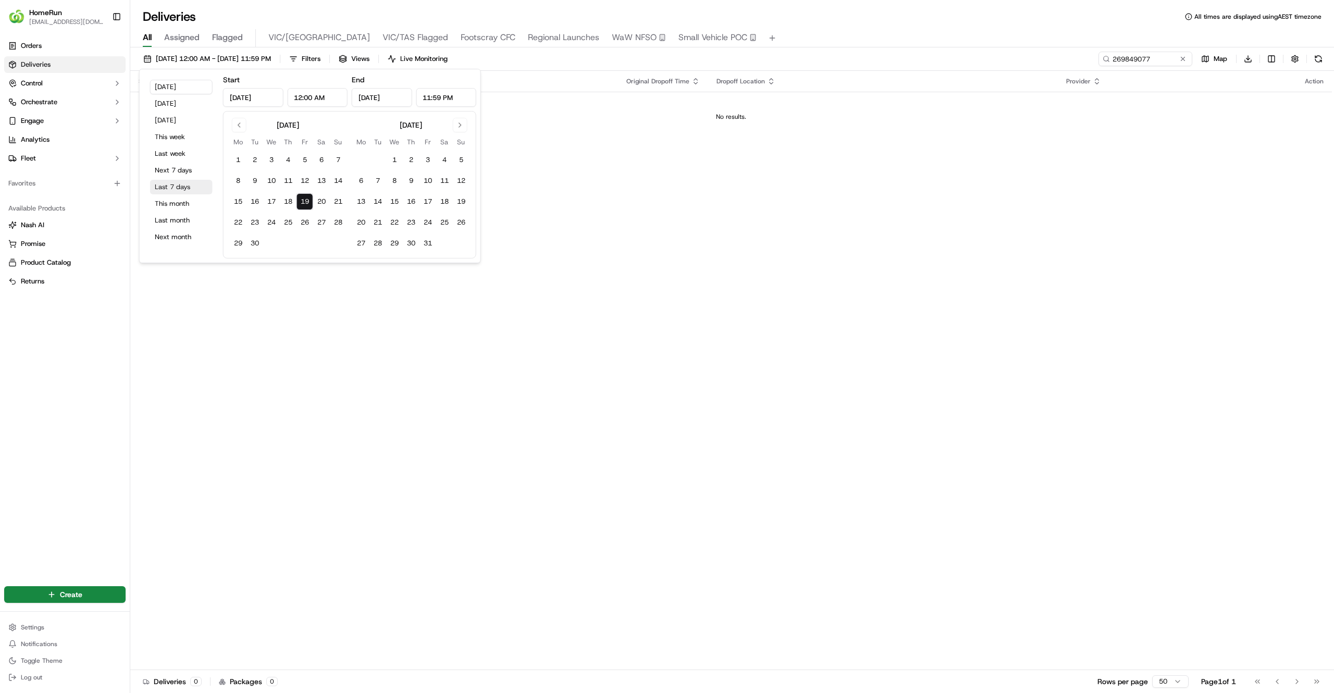
click at [172, 190] on button "Last 7 days" at bounding box center [181, 187] width 63 height 15
type input "Sep 12, 2025"
click at [898, 212] on div "Status Original Pickup Time Pickup Location Original Dropoff Time Dropoff Locat…" at bounding box center [730, 370] width 1201 height 599
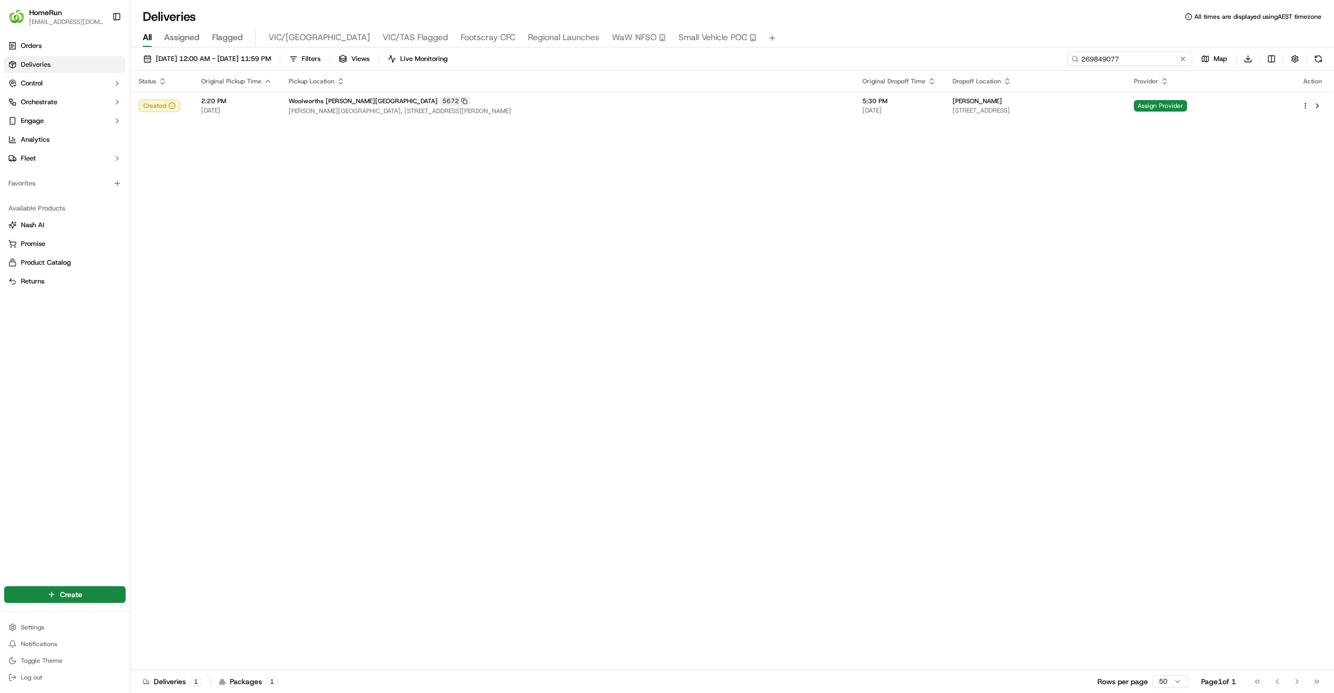
click at [1129, 58] on input "269849077" at bounding box center [1129, 59] width 125 height 15
paste input "82243"
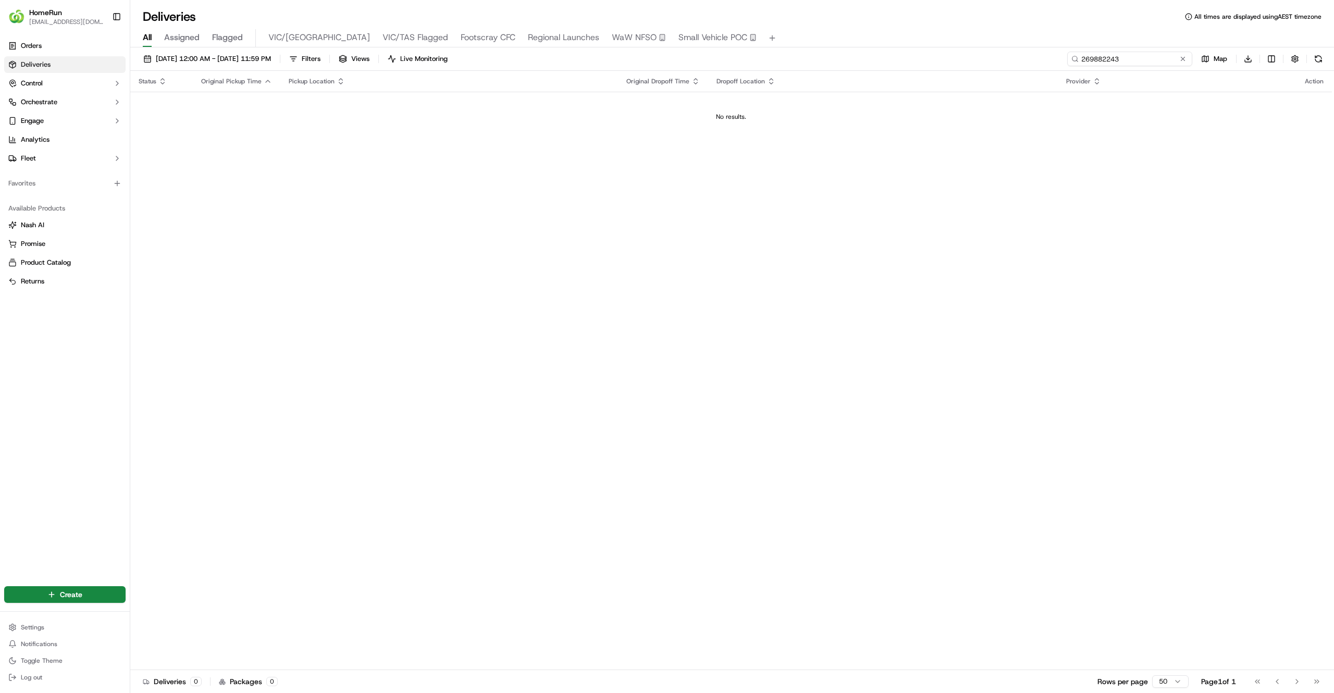
click at [1163, 59] on input "269882243" at bounding box center [1129, 59] width 125 height 15
click at [1117, 61] on input "269882243" at bounding box center [1129, 59] width 125 height 15
paste input "592147"
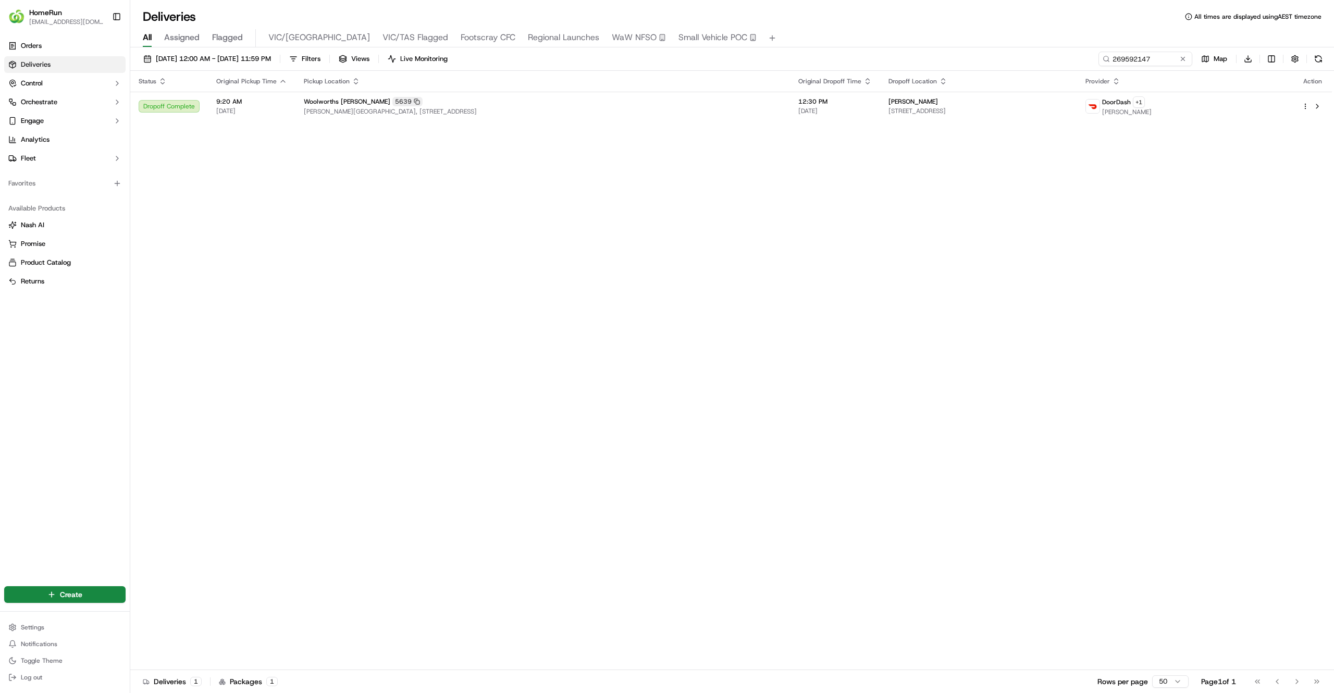
click at [634, 283] on div "Status Original Pickup Time Pickup Location Original Dropoff Time Dropoff Locat…" at bounding box center [730, 370] width 1201 height 599
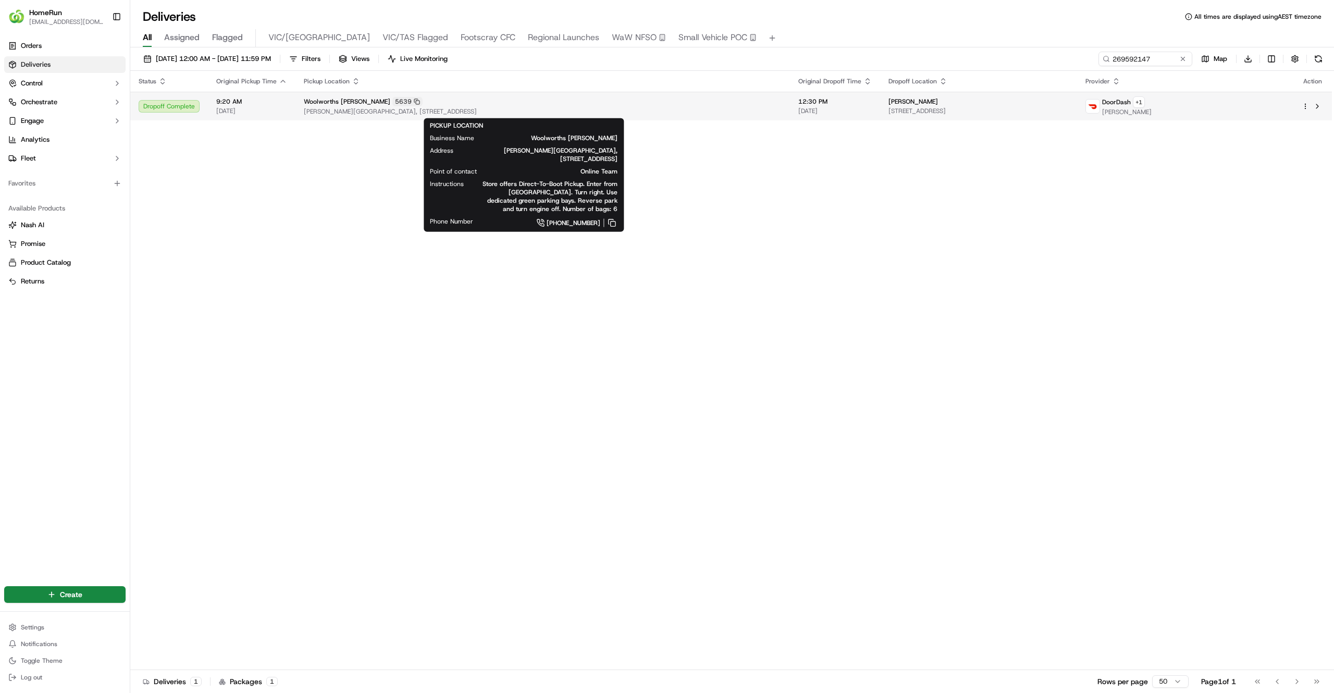
click at [638, 109] on span "Marion Shopping Centre, 297 Diagonal Road, Oaklands Park, SA 5046, AU" at bounding box center [543, 111] width 478 height 8
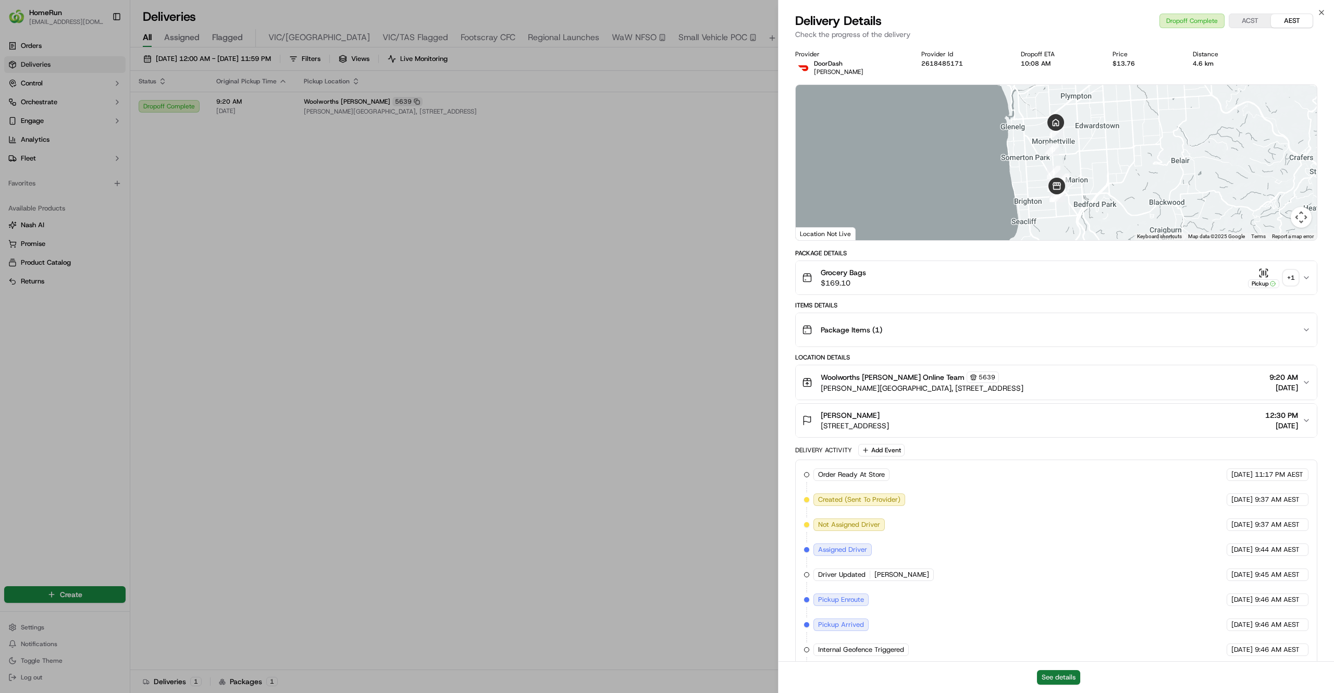
click at [1044, 674] on button "See details" at bounding box center [1058, 677] width 43 height 15
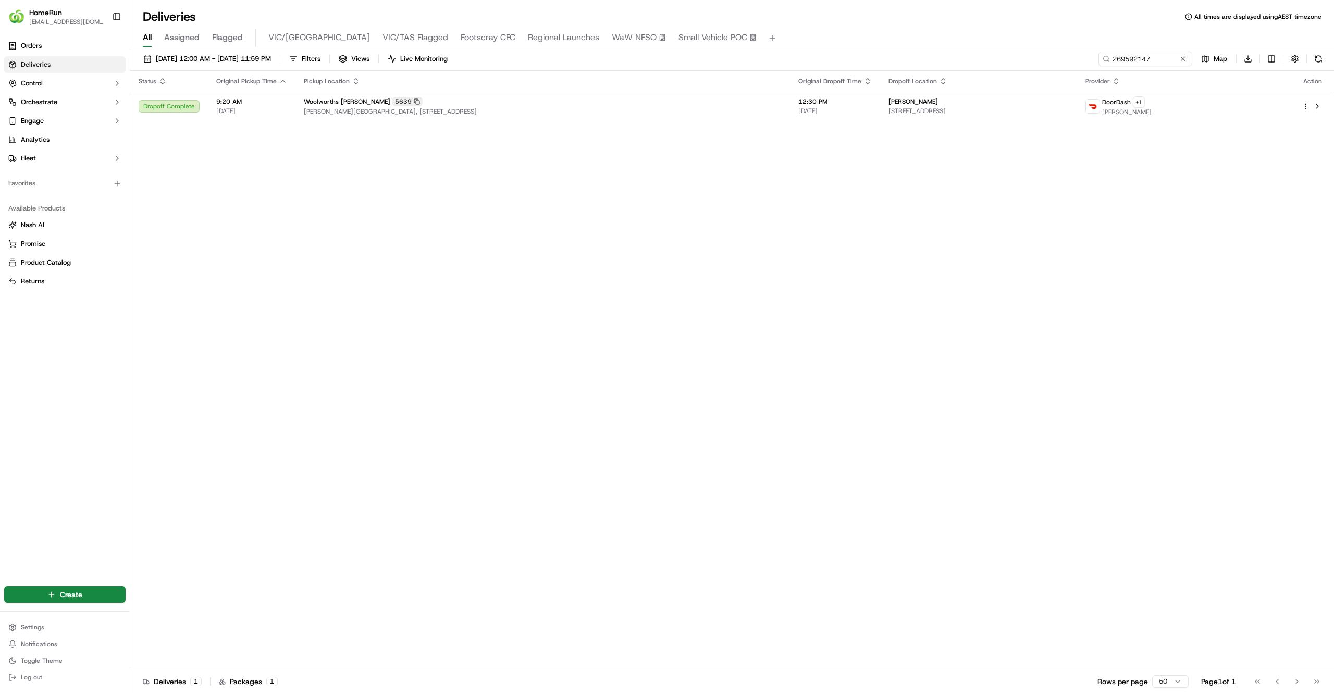
click at [1155, 68] on div "12/09/2025 12:00 AM - 19/09/2025 11:59 PM Filters Views Live Monitoring 2695921…" at bounding box center [731, 61] width 1203 height 19
click at [1155, 64] on input "269592147" at bounding box center [1129, 59] width 125 height 15
paste input "869869"
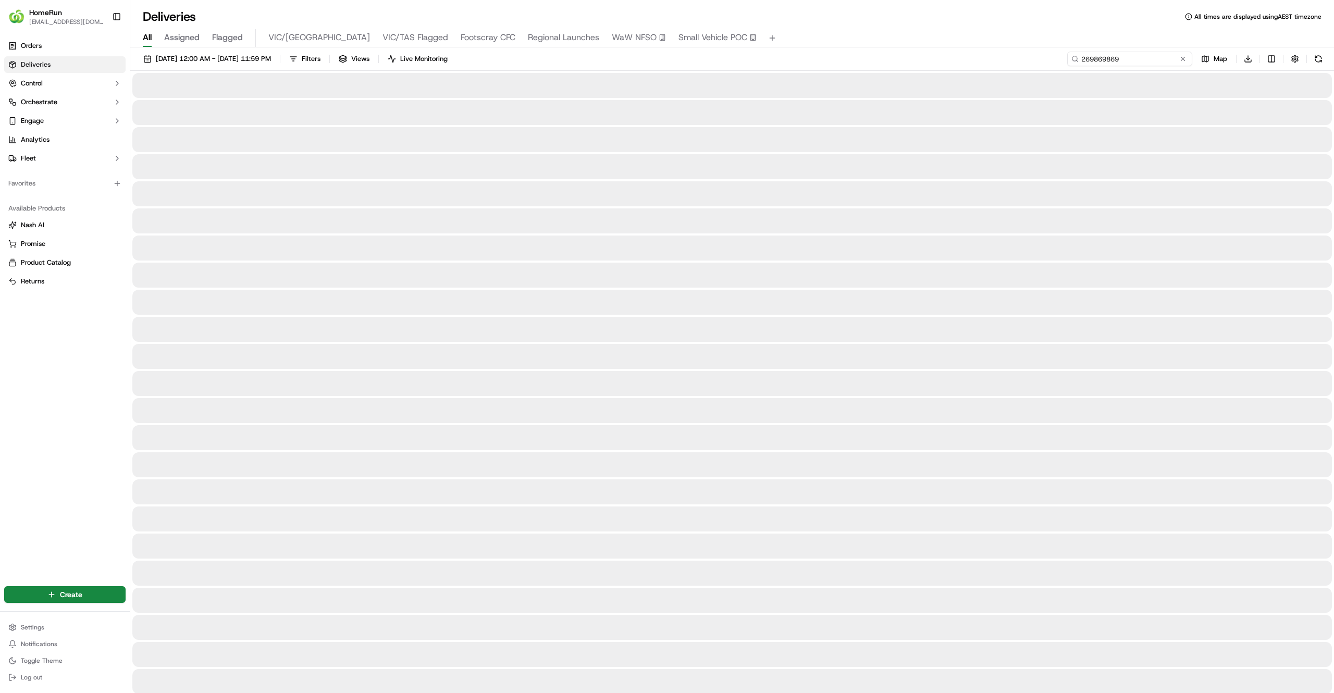
type input "269869869"
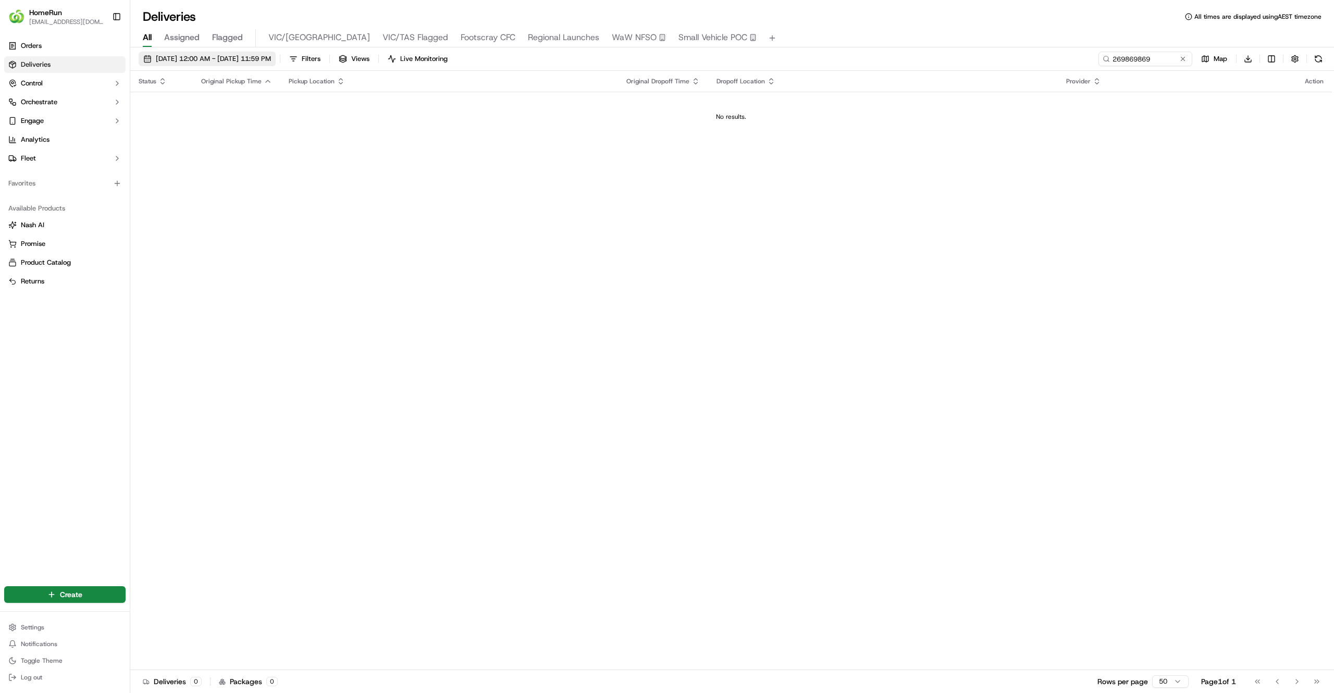
click at [274, 66] on div "12/09/2025 12:00 AM - 19/09/2025 11:59 PM Filters Views Live Monitoring 2698698…" at bounding box center [731, 61] width 1203 height 19
click at [271, 64] on span "[DATE] 12:00 AM - [DATE] 11:59 PM" at bounding box center [213, 58] width 115 height 9
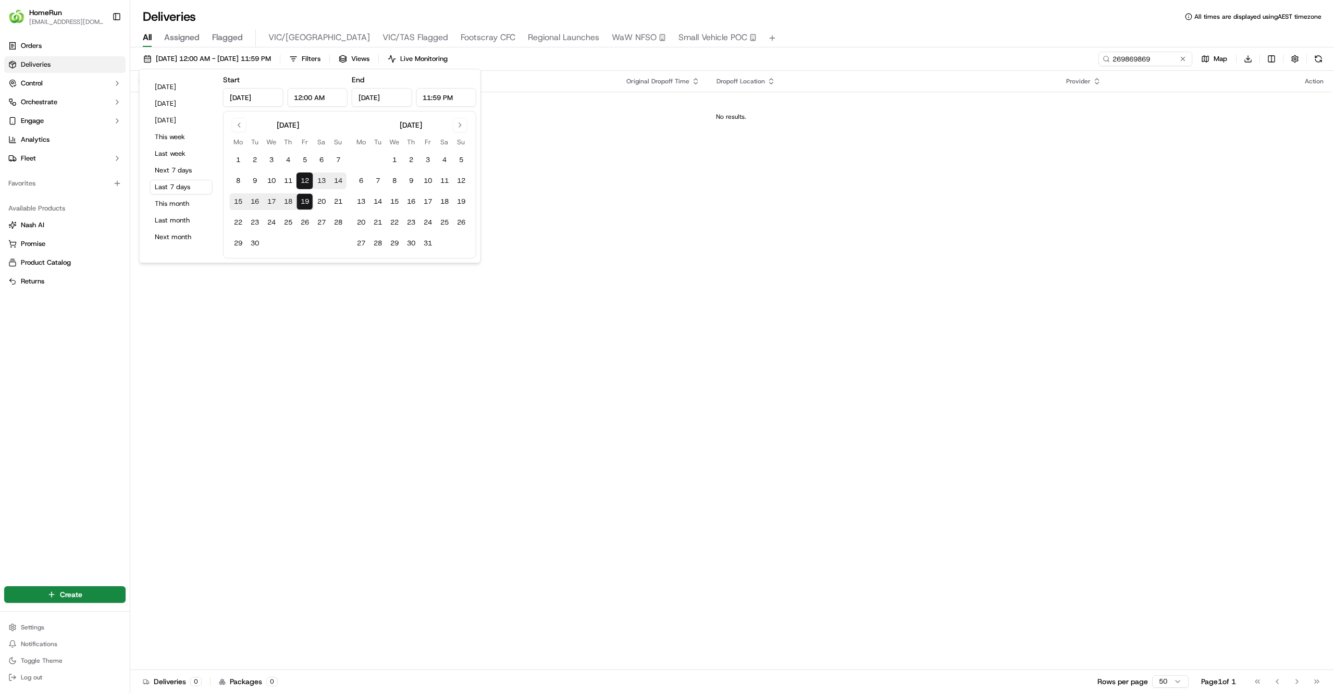
click at [882, 227] on div "Status Original Pickup Time Pickup Location Original Dropoff Time Dropoff Locat…" at bounding box center [730, 370] width 1201 height 599
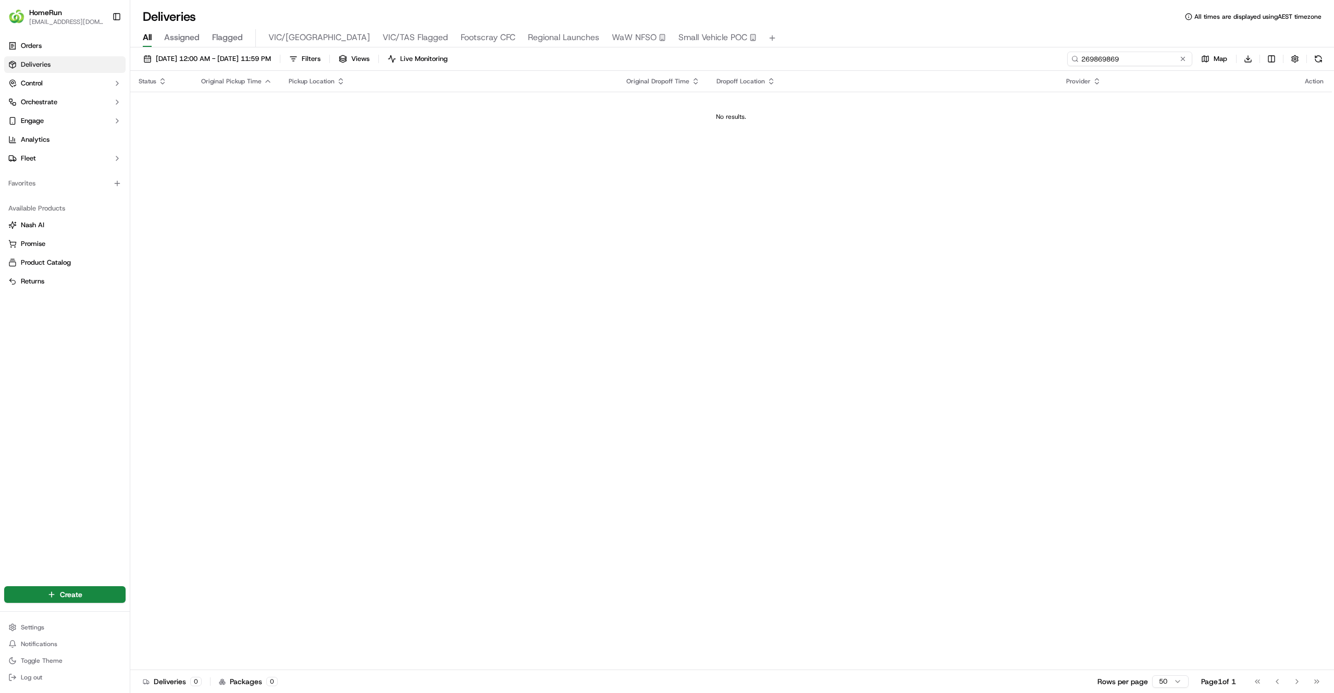
click at [1149, 58] on input "269869869" at bounding box center [1129, 59] width 125 height 15
click at [458, 385] on div "Status Original Pickup Time Pickup Location Original Dropoff Time Dropoff Locat…" at bounding box center [730, 370] width 1201 height 599
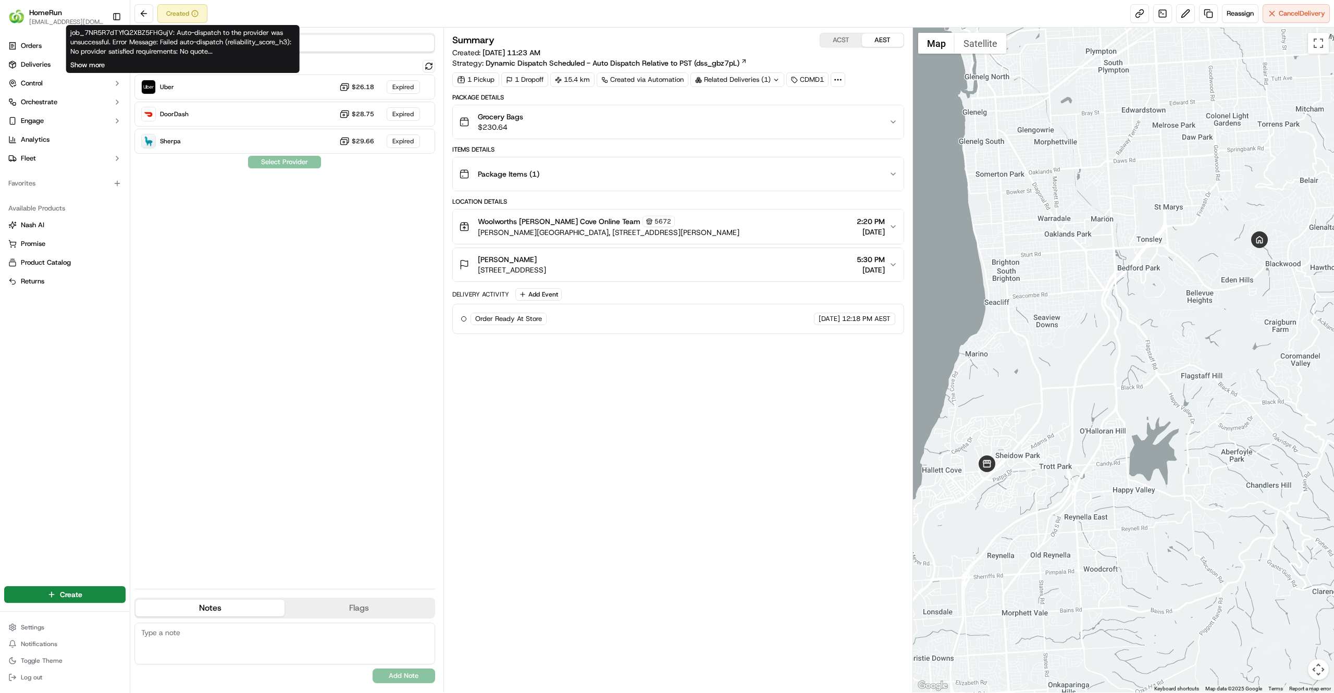
click at [101, 61] on button "Show more" at bounding box center [87, 64] width 34 height 9
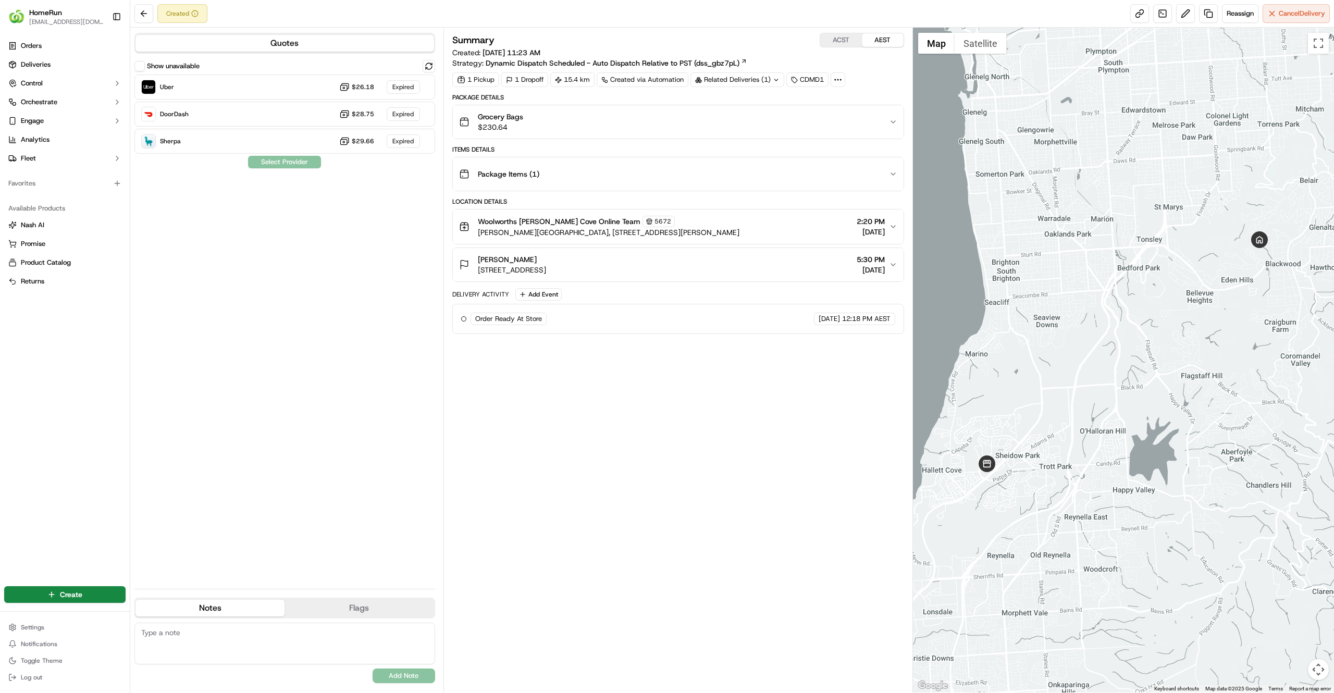
click at [493, 413] on div "Summary ACST AEST Created: 18/09/2025 11:23 AM Strategy: Dynamic Dispatch Sched…" at bounding box center [678, 360] width 452 height 654
click at [892, 280] on button "Jason Williams 1A Witta Wirra Way, Eden Hills, SA 5050, AU 5:30 PM 18/09/2025" at bounding box center [678, 264] width 451 height 33
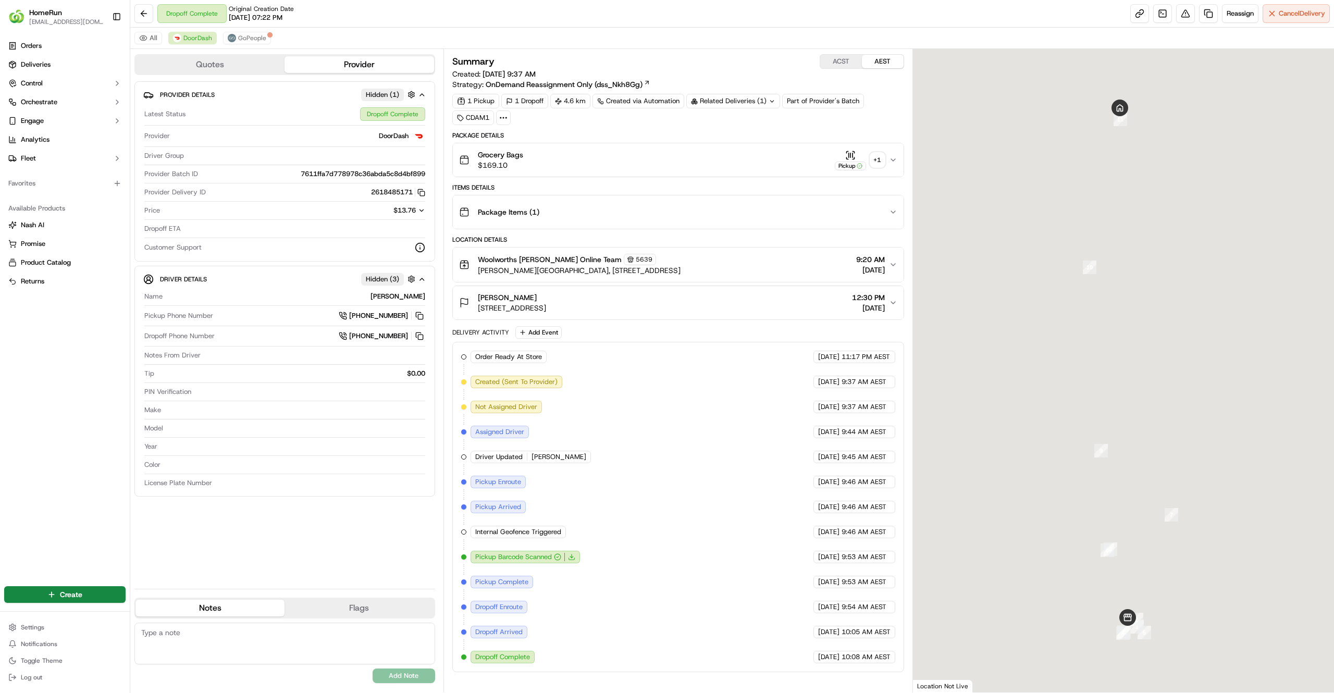
click at [269, 46] on div "All DoorDash GoPeople" at bounding box center [731, 38] width 1203 height 21
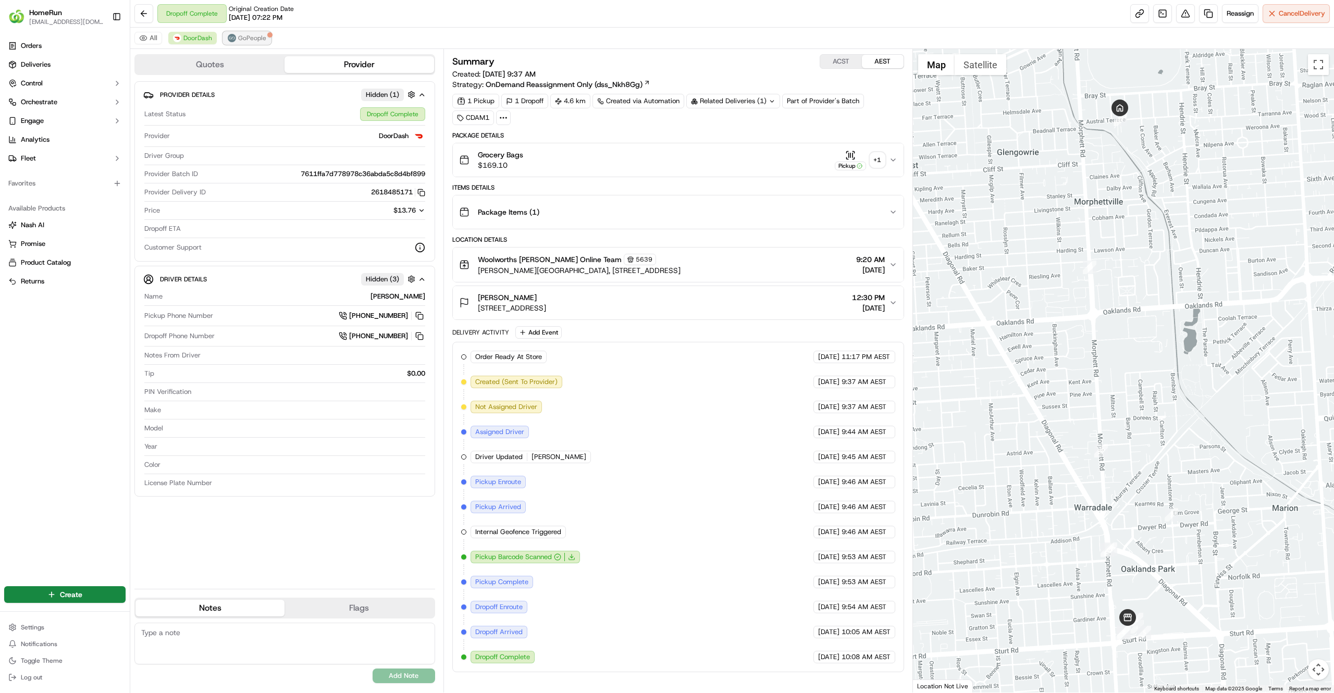
click at [268, 42] on button "GoPeople" at bounding box center [247, 38] width 48 height 13
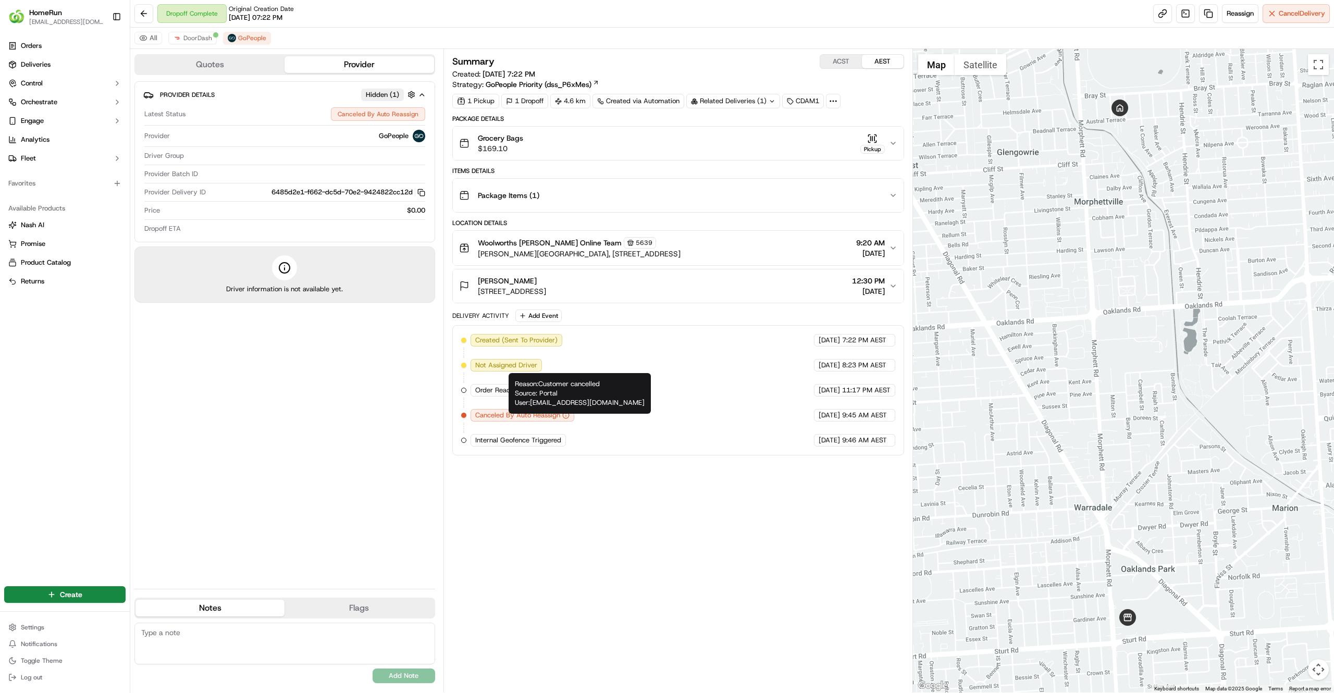
click at [615, 521] on div "Summary ACST AEST Created: 17/09/2025 7:22 PM Strategy: GoPeople Priority (dss_…" at bounding box center [678, 370] width 452 height 633
click at [569, 547] on div "Summary ACST AEST Created: 17/09/2025 7:22 PM Strategy: GoPeople Priority (dss_…" at bounding box center [678, 370] width 452 height 633
click at [602, 542] on div "Summary ACST AEST Created: 17/09/2025 7:22 PM Strategy: GoPeople Priority (dss_…" at bounding box center [678, 370] width 452 height 633
click at [601, 521] on div "Summary ACST AEST Created: 17/09/2025 7:22 PM Strategy: GoPeople Priority (dss_…" at bounding box center [678, 370] width 452 height 633
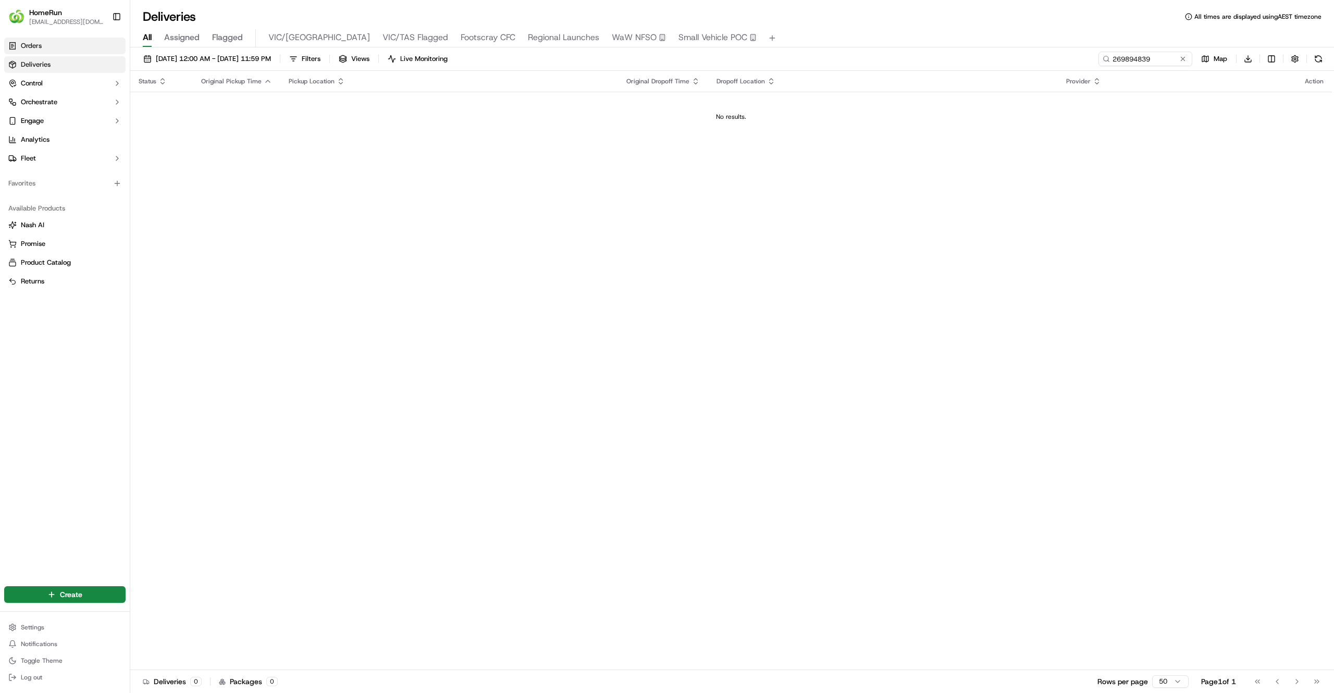
click at [61, 47] on link "Orders" at bounding box center [64, 46] width 121 height 17
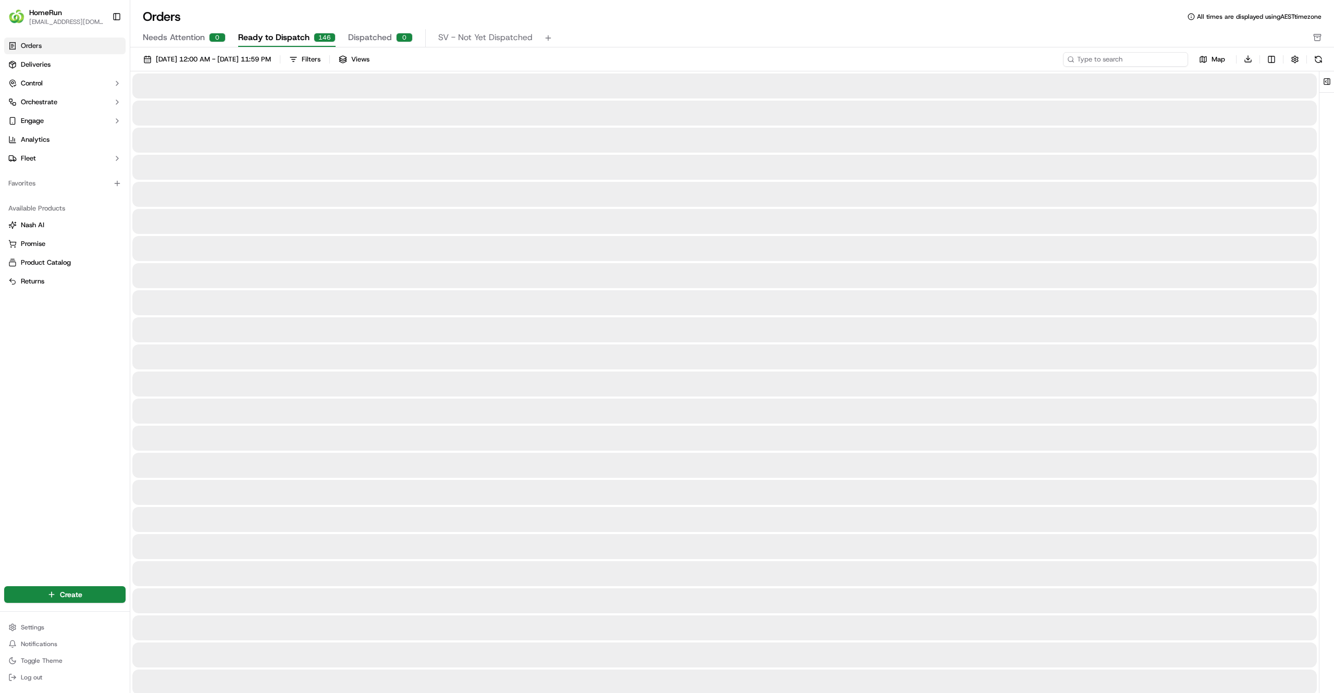
click at [1122, 58] on input at bounding box center [1125, 59] width 125 height 15
paste input "269882243"
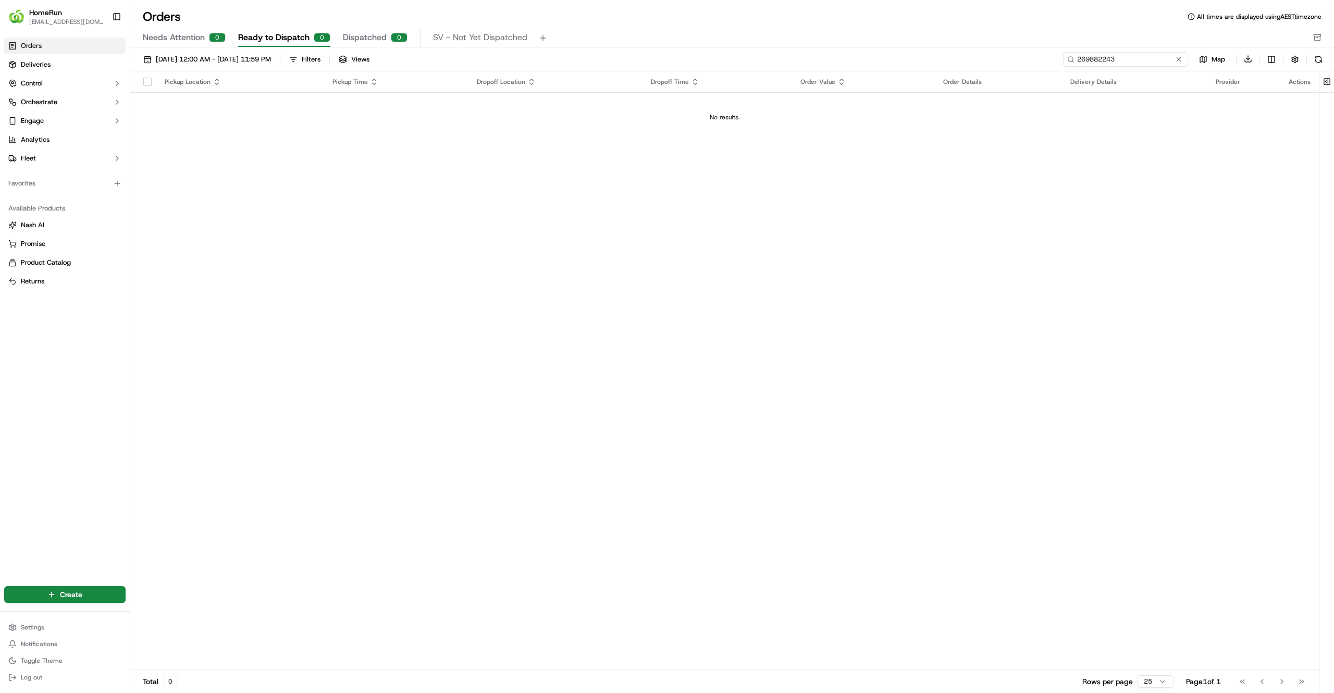
type input "269882243"
click at [173, 39] on span "Needs Attention" at bounding box center [174, 37] width 62 height 13
click at [377, 52] on div "[DATE] 12:00 AM - [DATE] 11:59 PM Filters Views" at bounding box center [615, 59] width 953 height 15
